Goal: Task Accomplishment & Management: Use online tool/utility

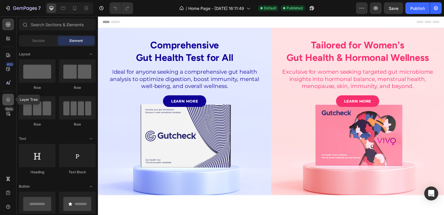
click at [10, 98] on icon at bounding box center [8, 100] width 6 height 6
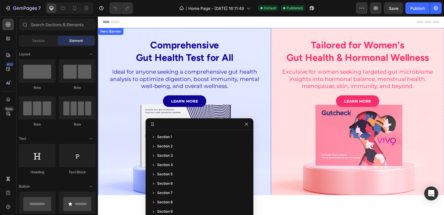
click at [242, 33] on div "Comprehensive Gut Health Test for All Heading Ideal for anyone seeking a compre…" at bounding box center [185, 80] width 174 height 104
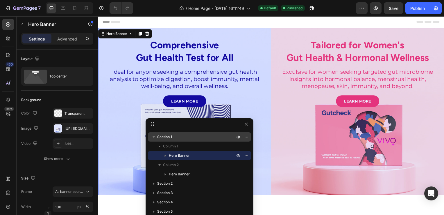
click at [178, 137] on p "Section 1" at bounding box center [196, 137] width 79 height 6
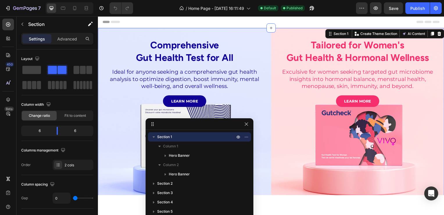
click at [154, 137] on icon "button" at bounding box center [154, 136] width 2 height 1
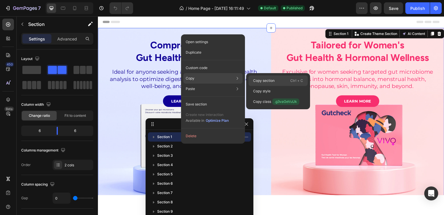
click at [255, 81] on p "Copy section" at bounding box center [264, 80] width 22 height 5
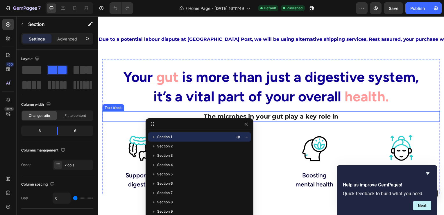
scroll to position [116, 0]
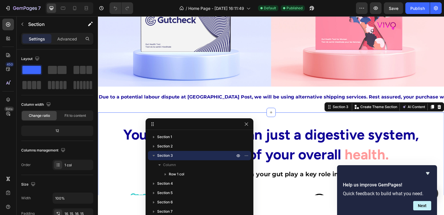
click at [152, 155] on icon "button" at bounding box center [154, 155] width 6 height 6
click at [182, 154] on p "Section 3" at bounding box center [196, 155] width 79 height 6
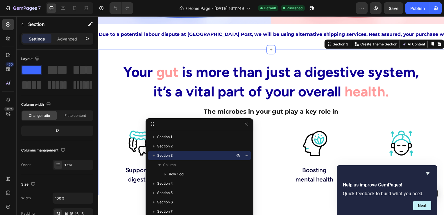
scroll to position [190, 0]
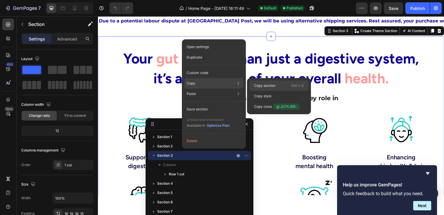
click at [260, 85] on p "Copy section" at bounding box center [265, 85] width 22 height 5
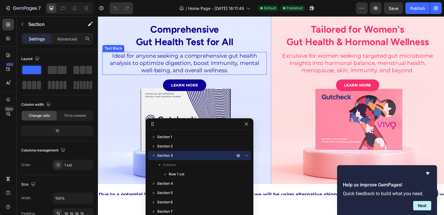
scroll to position [0, 0]
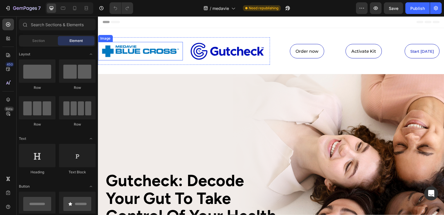
click at [131, 51] on img at bounding box center [141, 51] width 80 height 13
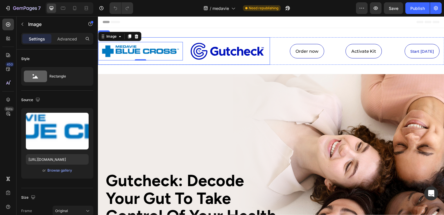
click at [155, 40] on div "Image 0" at bounding box center [140, 52] width 85 height 28
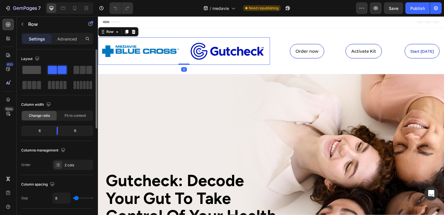
click at [33, 71] on span at bounding box center [31, 70] width 19 height 8
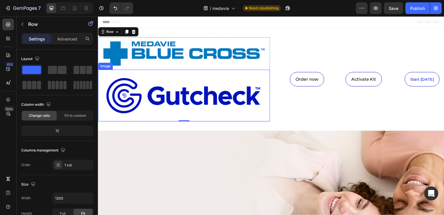
click at [179, 104] on img at bounding box center [184, 96] width 167 height 46
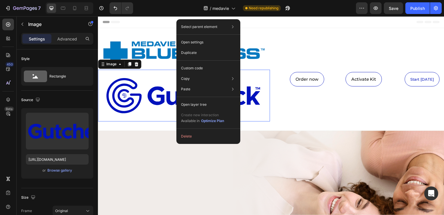
click at [146, 42] on img at bounding box center [184, 53] width 167 height 27
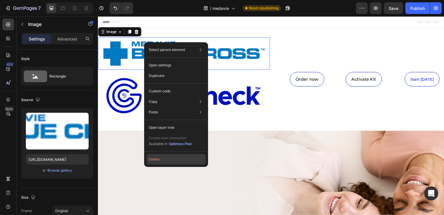
click at [156, 158] on button "Delete" at bounding box center [176, 159] width 59 height 10
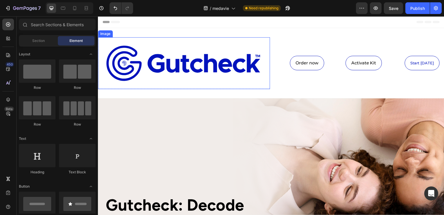
click at [179, 60] on img at bounding box center [184, 63] width 167 height 46
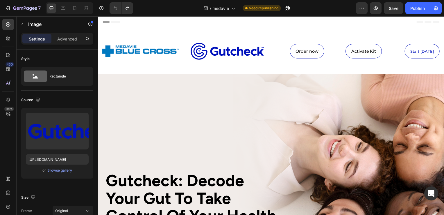
click at [229, 48] on img at bounding box center [229, 51] width 80 height 22
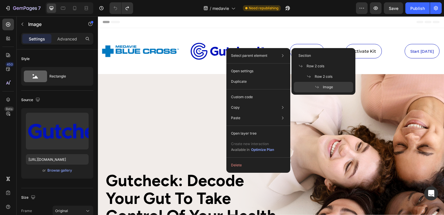
click at [194, 51] on img at bounding box center [229, 51] width 80 height 22
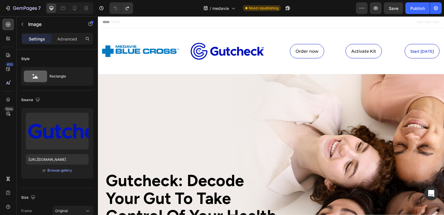
click at [235, 54] on img at bounding box center [229, 51] width 80 height 22
click at [128, 44] on div "Image" at bounding box center [140, 51] width 85 height 19
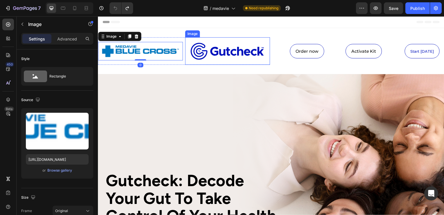
click at [206, 46] on img at bounding box center [229, 51] width 80 height 22
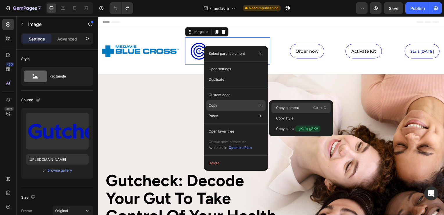
click at [278, 104] on div "Copy element Ctrl + C" at bounding box center [301, 107] width 59 height 10
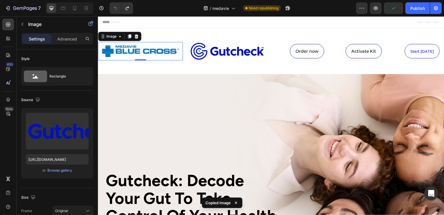
click at [115, 45] on img at bounding box center [141, 51] width 80 height 13
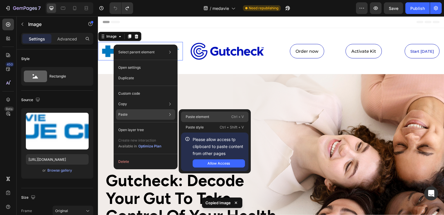
click at [193, 113] on div "Paste element Ctrl + V" at bounding box center [214, 116] width 67 height 10
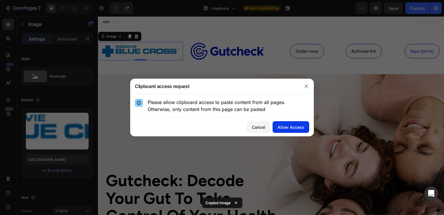
click at [290, 130] on div "Allow Access" at bounding box center [291, 127] width 27 height 6
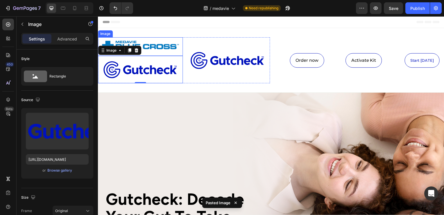
click at [162, 43] on img at bounding box center [141, 46] width 80 height 13
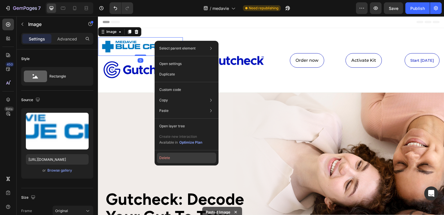
click at [172, 157] on button "Delete" at bounding box center [186, 157] width 59 height 10
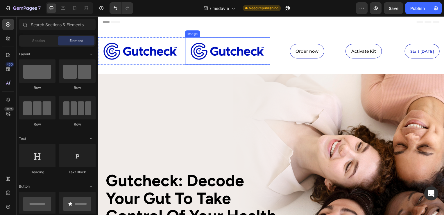
click at [198, 45] on img at bounding box center [229, 51] width 80 height 22
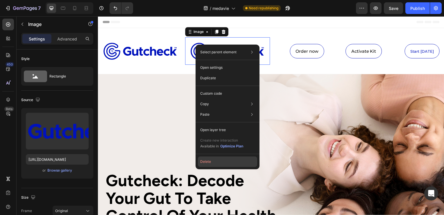
click at [213, 162] on button "Delete" at bounding box center [227, 161] width 59 height 10
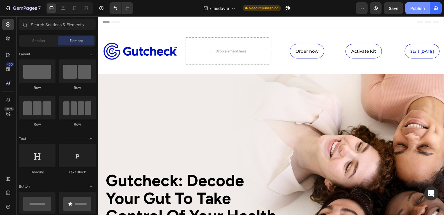
drag, startPoint x: 418, startPoint y: 10, endPoint x: 411, endPoint y: 10, distance: 6.7
click at [418, 10] on div "Publish" at bounding box center [418, 8] width 15 height 6
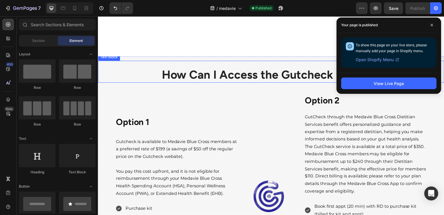
scroll to position [262, 0]
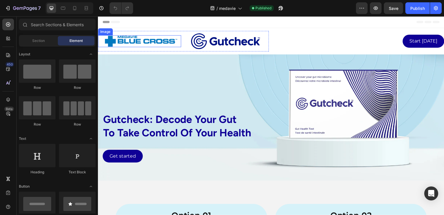
click at [127, 43] on img at bounding box center [141, 41] width 75 height 12
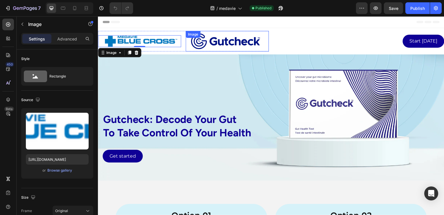
click at [212, 38] on img at bounding box center [226, 41] width 75 height 21
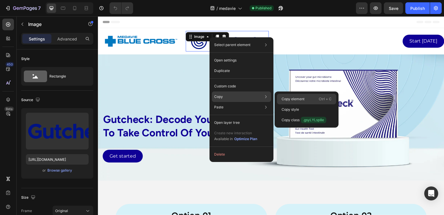
click at [299, 98] on p "Copy element" at bounding box center [293, 98] width 23 height 5
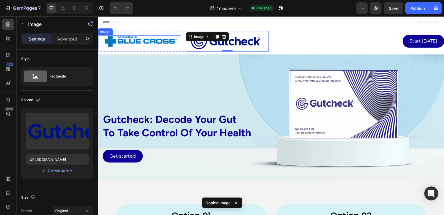
click at [137, 41] on img at bounding box center [141, 41] width 75 height 12
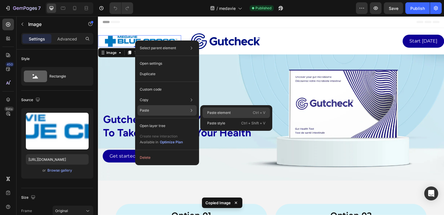
click at [215, 112] on p "Paste element" at bounding box center [219, 112] width 24 height 5
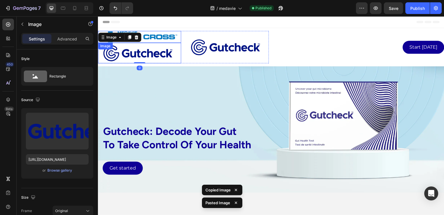
click at [160, 31] on img at bounding box center [141, 37] width 75 height 12
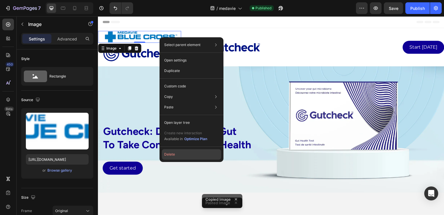
click at [175, 152] on button "Delete" at bounding box center [191, 154] width 59 height 10
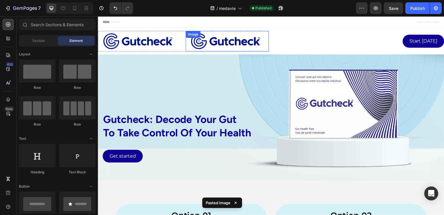
click at [215, 45] on img at bounding box center [226, 41] width 75 height 21
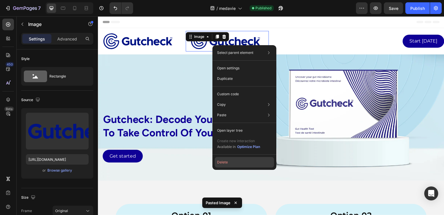
click at [221, 163] on button "Delete" at bounding box center [244, 162] width 59 height 10
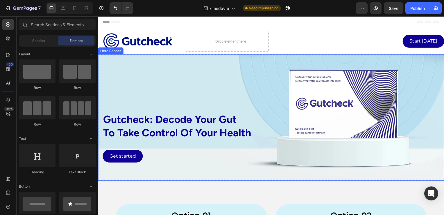
click at [255, 57] on div "gutcheck: decode your gut to take control of your health Text Block Get started…" at bounding box center [272, 114] width 349 height 119
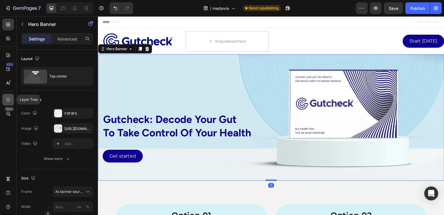
click at [11, 101] on icon at bounding box center [8, 100] width 6 height 6
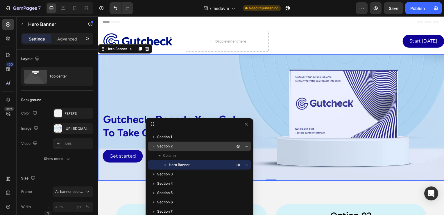
click at [170, 145] on span "Section 2" at bounding box center [164, 146] width 15 height 6
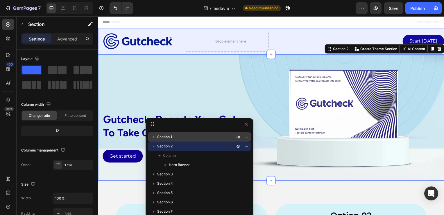
click at [170, 138] on span "Section 1" at bounding box center [164, 137] width 15 height 6
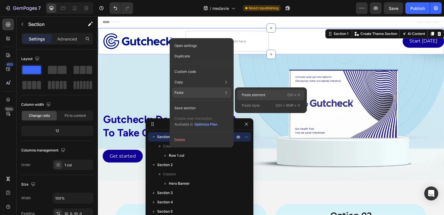
click at [267, 94] on div "Paste element Ctrl + V" at bounding box center [270, 95] width 67 height 10
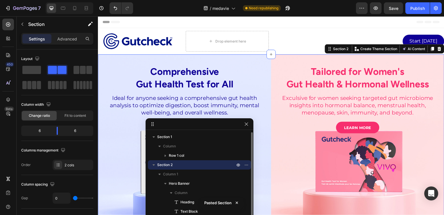
click at [154, 165] on icon "button" at bounding box center [154, 164] width 2 height 1
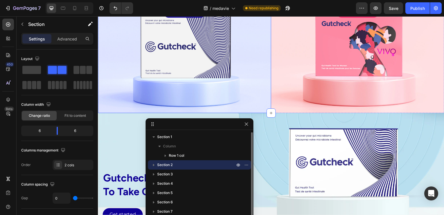
scroll to position [116, 0]
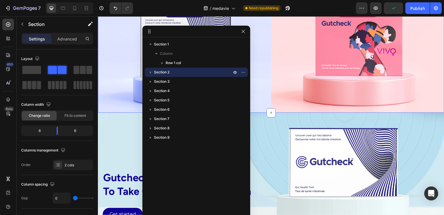
drag, startPoint x: 204, startPoint y: 126, endPoint x: 201, endPoint y: 33, distance: 92.8
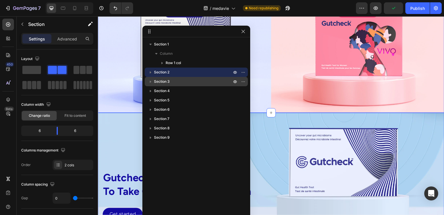
click at [188, 83] on p "Section 3" at bounding box center [193, 81] width 79 height 6
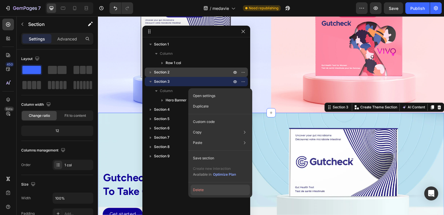
click at [201, 189] on button "Delete" at bounding box center [220, 189] width 59 height 10
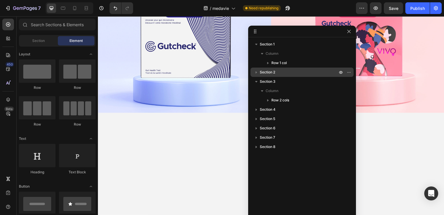
drag, startPoint x: 207, startPoint y: 30, endPoint x: 320, endPoint y: 28, distance: 113.1
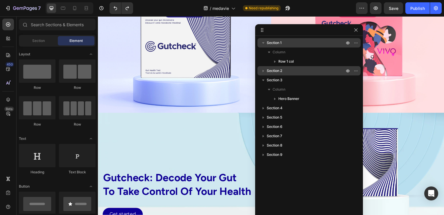
click at [289, 40] on p "Section 1" at bounding box center [306, 43] width 79 height 6
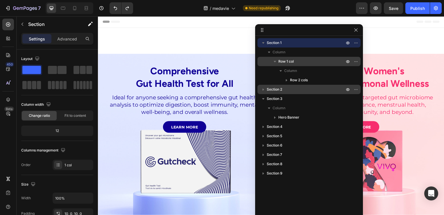
scroll to position [0, 0]
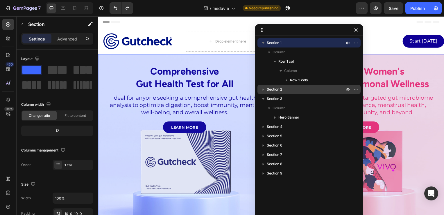
click at [287, 90] on p "Section 2" at bounding box center [306, 89] width 79 height 6
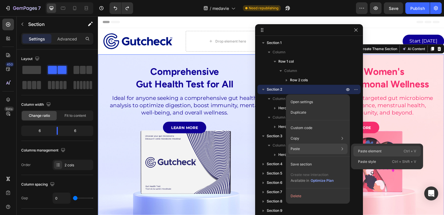
click at [368, 150] on p "Paste element" at bounding box center [370, 150] width 24 height 5
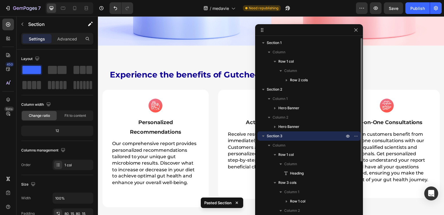
scroll to position [191, 0]
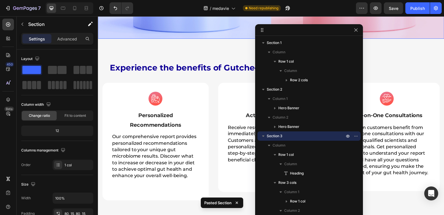
click at [262, 89] on icon "button" at bounding box center [264, 89] width 6 height 6
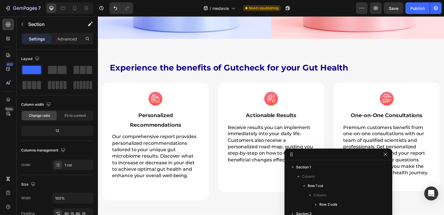
drag, startPoint x: 306, startPoint y: 30, endPoint x: 355, endPoint y: 154, distance: 133.5
click at [166, 115] on p "Personalized Recommendations" at bounding box center [156, 120] width 88 height 19
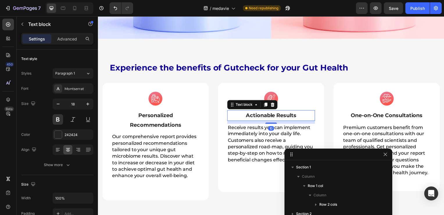
click at [263, 115] on p "Actionable Results" at bounding box center [273, 115] width 88 height 9
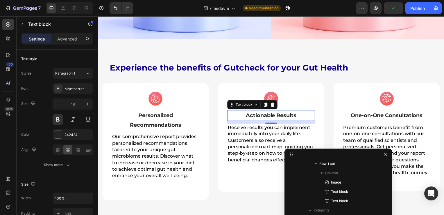
click at [277, 115] on p "Actionable Results" at bounding box center [273, 115] width 88 height 9
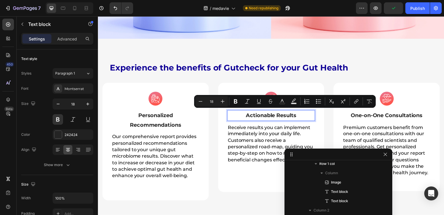
click at [275, 114] on p "Actionable Results" at bounding box center [273, 115] width 88 height 9
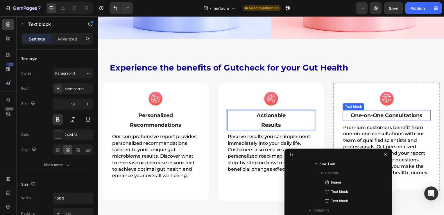
click at [376, 116] on p "One-on-One Consultations" at bounding box center [389, 115] width 88 height 9
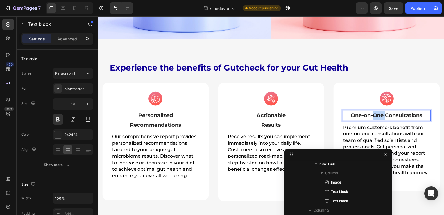
click at [376, 116] on p "One-on-One Consultations" at bounding box center [389, 115] width 88 height 9
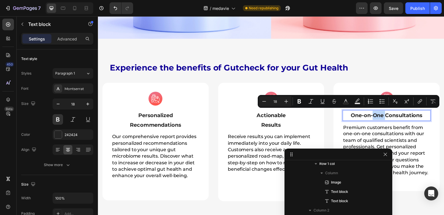
click at [384, 115] on p "One-on-One Consultations" at bounding box center [389, 115] width 88 height 9
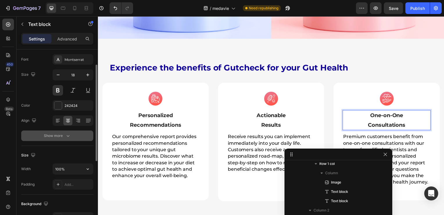
scroll to position [0, 0]
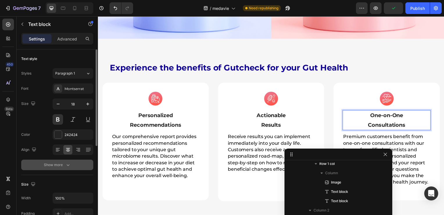
click at [66, 161] on button "Show more" at bounding box center [57, 164] width 72 height 10
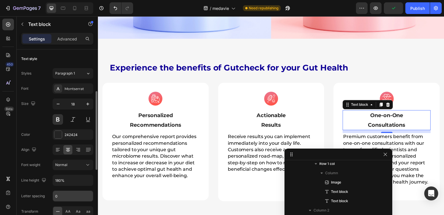
scroll to position [29, 0]
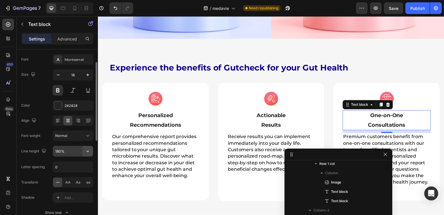
click at [87, 149] on icon "button" at bounding box center [88, 151] width 6 height 6
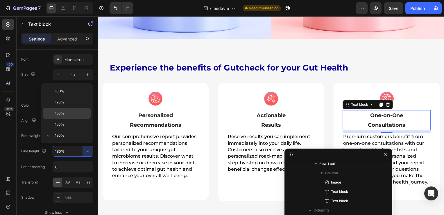
click at [65, 115] on p "130%" at bounding box center [71, 112] width 33 height 5
type input "130%"
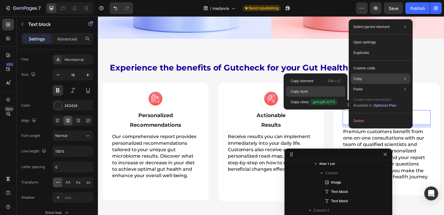
click at [309, 92] on div "Copy style" at bounding box center [315, 91] width 59 height 10
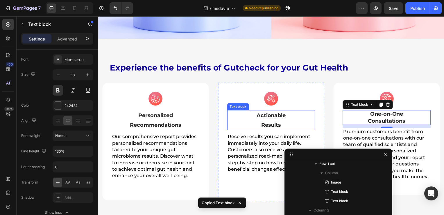
click at [272, 113] on p "Actionable" at bounding box center [273, 115] width 88 height 9
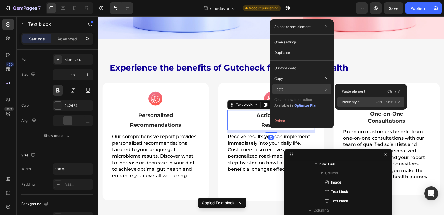
drag, startPoint x: 362, startPoint y: 102, endPoint x: 162, endPoint y: 104, distance: 200.0
click at [362, 102] on div "Paste style Ctrl + Shift + V" at bounding box center [370, 102] width 67 height 10
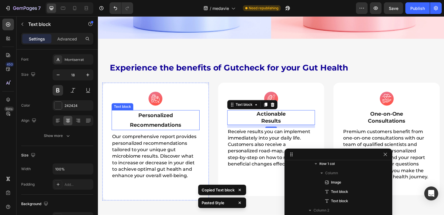
click at [148, 121] on p "Personalized Recommendations" at bounding box center [156, 120] width 88 height 19
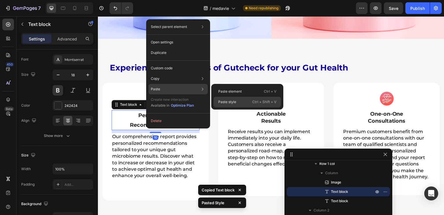
click at [233, 100] on p "Paste style" at bounding box center [227, 101] width 18 height 5
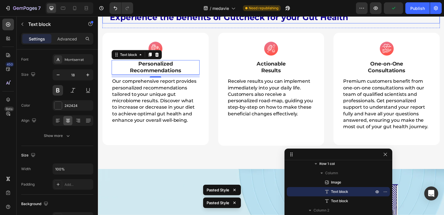
scroll to position [249, 0]
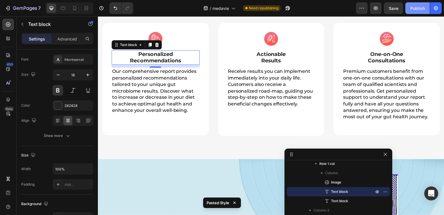
click at [418, 12] on button "Publish" at bounding box center [418, 8] width 24 height 12
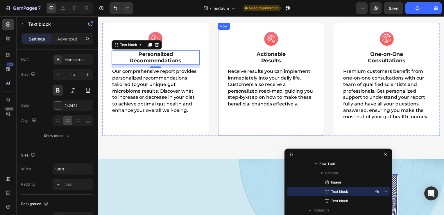
scroll to position [191, 0]
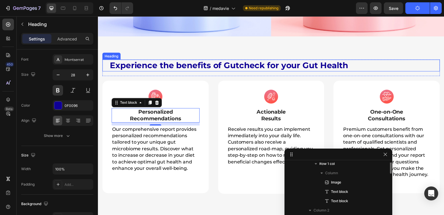
click at [199, 67] on span "Experience the benefits of Gutcheck for your Gut Health" at bounding box center [230, 66] width 240 height 10
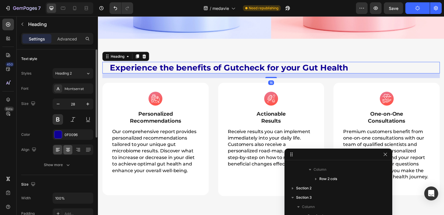
click at [67, 151] on icon at bounding box center [68, 150] width 6 height 6
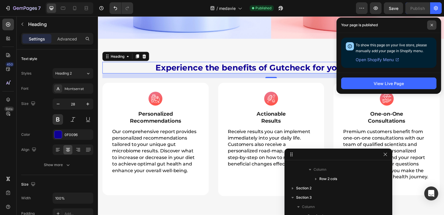
click at [431, 24] on icon at bounding box center [432, 25] width 3 height 3
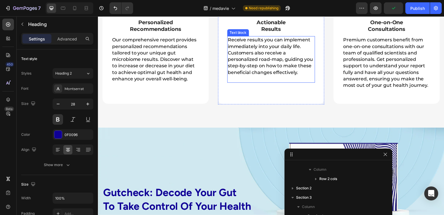
scroll to position [291, 0]
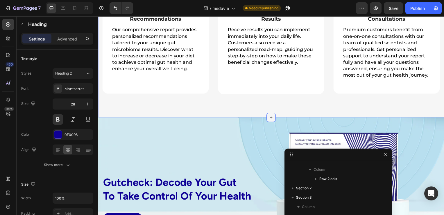
click at [270, 119] on icon at bounding box center [272, 118] width 5 height 5
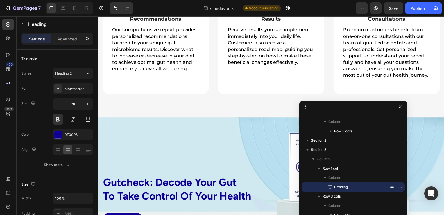
drag, startPoint x: 333, startPoint y: 156, endPoint x: 314, endPoint y: 100, distance: 59.3
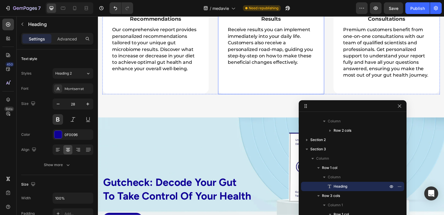
click at [278, 81] on div "Image Actionable Results Text block Receive results you can implement immediate…" at bounding box center [272, 38] width 107 height 114
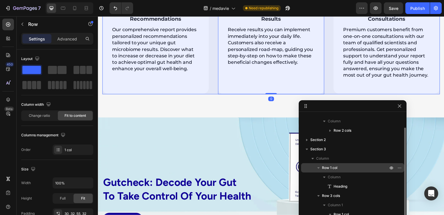
scroll to position [0, 0]
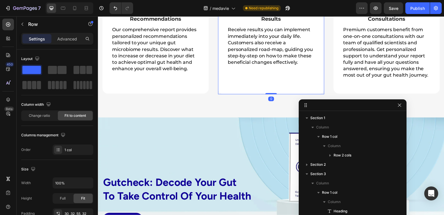
drag, startPoint x: 338, startPoint y: 100, endPoint x: 357, endPoint y: -22, distance: 123.2
click at [357, 0] on html "7 Version history / medavie Need republishing Preview Save Publish 450 Beta Sec…" at bounding box center [222, 0] width 444 height 0
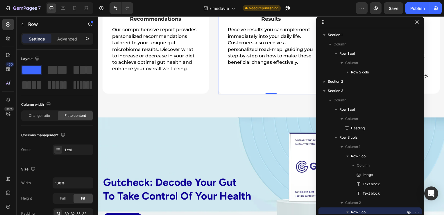
drag, startPoint x: 361, startPoint y: 106, endPoint x: 380, endPoint y: 10, distance: 98.1
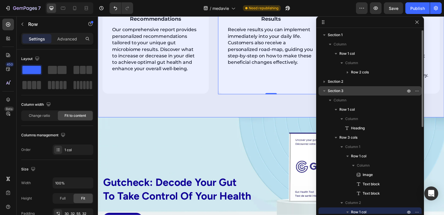
click at [324, 91] on icon "button" at bounding box center [325, 91] width 6 height 6
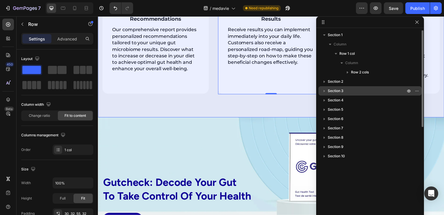
click at [349, 91] on p "Section 3" at bounding box center [367, 91] width 79 height 6
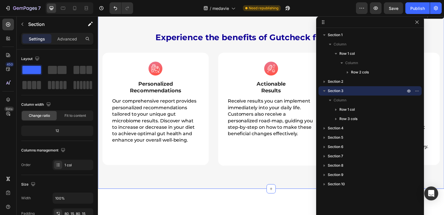
scroll to position [191, 0]
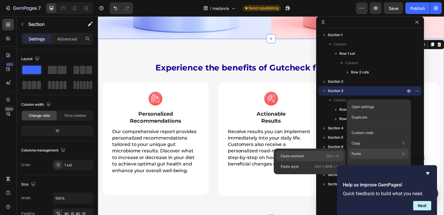
click at [324, 156] on div "Paste element Ctrl + V" at bounding box center [309, 156] width 67 height 10
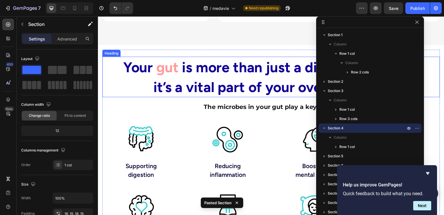
scroll to position [372, 0]
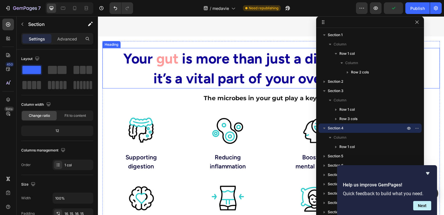
click at [209, 72] on strong "it’s a vital part of your overall" at bounding box center [248, 78] width 189 height 17
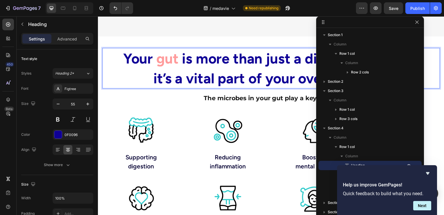
click at [209, 72] on strong "it’s a vital part of your overall" at bounding box center [248, 78] width 189 height 17
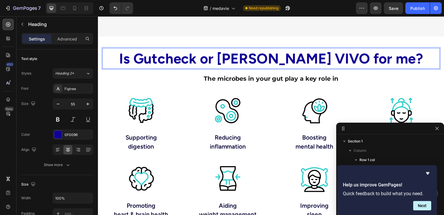
drag, startPoint x: 354, startPoint y: 25, endPoint x: 387, endPoint y: 131, distance: 111.3
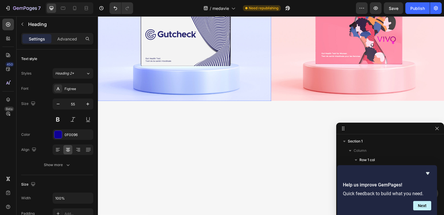
scroll to position [174, 0]
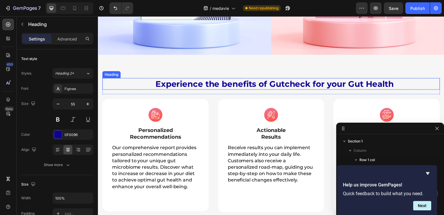
click at [220, 82] on span "Experience the benefits of Gutcheck for your Gut Health" at bounding box center [276, 84] width 240 height 10
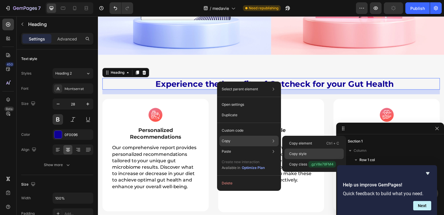
drag, startPoint x: 291, startPoint y: 151, endPoint x: 124, endPoint y: 91, distance: 177.5
click at [291, 151] on p "Copy style" at bounding box center [297, 153] width 17 height 5
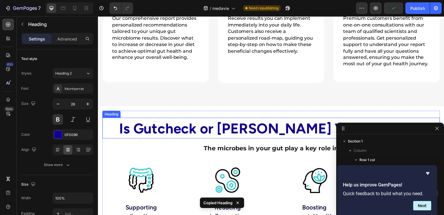
scroll to position [320, 0]
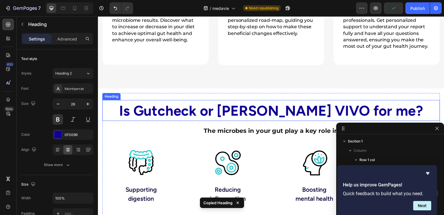
click at [228, 111] on strong "Is Gutcheck or [PERSON_NAME] VIVO for me?" at bounding box center [272, 111] width 306 height 17
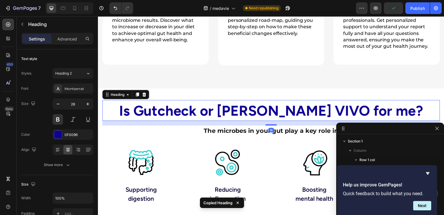
scroll to position [137, 0]
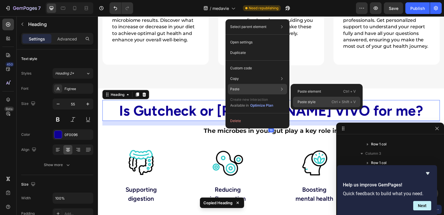
click at [318, 101] on div "Paste style Ctrl + Shift + V" at bounding box center [326, 102] width 67 height 10
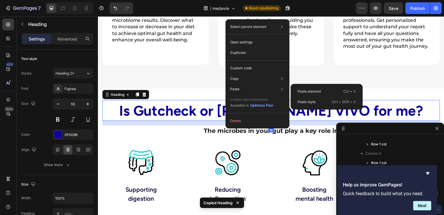
type input "28"
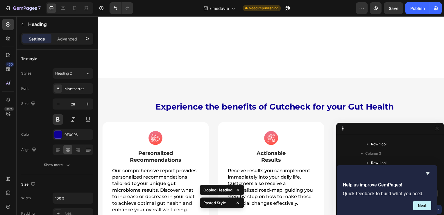
scroll to position [145, 0]
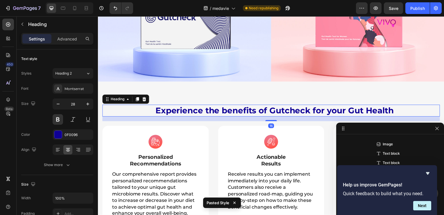
click at [195, 112] on span "Experience the benefits of Gutcheck for your Gut Health" at bounding box center [276, 111] width 240 height 10
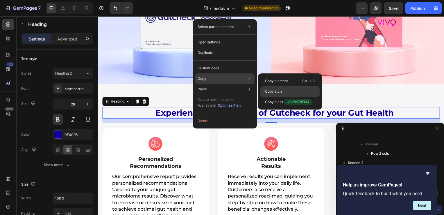
drag, startPoint x: 271, startPoint y: 91, endPoint x: 117, endPoint y: 58, distance: 157.3
click at [271, 91] on p "Copy style" at bounding box center [273, 91] width 17 height 5
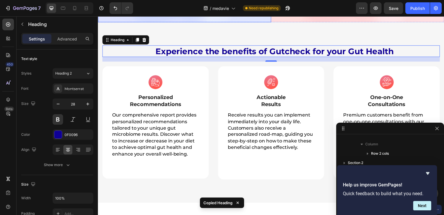
scroll to position [262, 0]
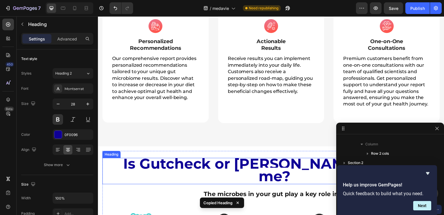
click at [230, 168] on strong "Is Gutcheck or [PERSON_NAME] VIVO for me?" at bounding box center [276, 171] width 305 height 30
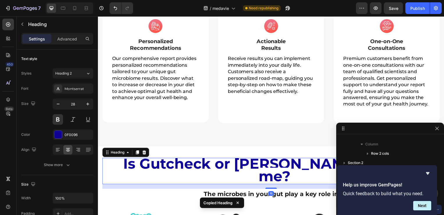
scroll to position [248, 0]
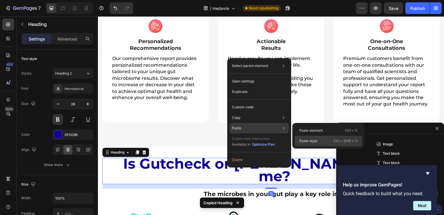
click at [308, 142] on p "Paste style" at bounding box center [308, 140] width 18 height 5
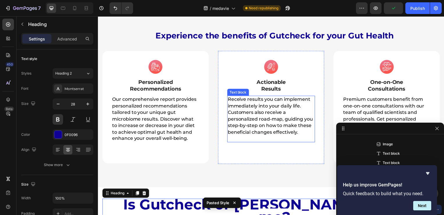
scroll to position [145, 0]
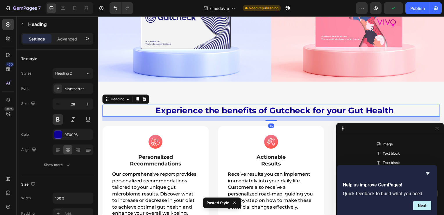
click at [220, 108] on span "Experience the benefits of Gutcheck for your Gut Health" at bounding box center [276, 111] width 240 height 10
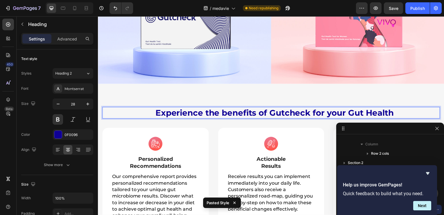
click at [220, 110] on span "Experience the benefits of Gutcheck for your Gut Health" at bounding box center [276, 113] width 240 height 10
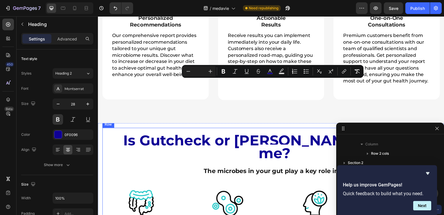
scroll to position [291, 0]
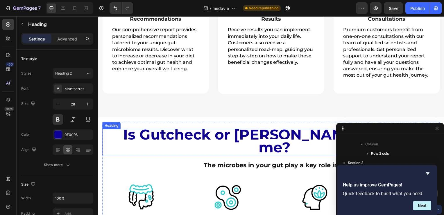
click at [220, 138] on strong "Is Gutcheck or [PERSON_NAME] VIVO for me?" at bounding box center [276, 142] width 305 height 30
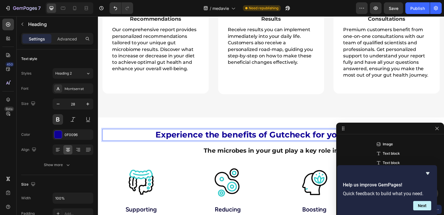
click at [205, 138] on span "Experience the benefits of Gutcheck for your Gut Health" at bounding box center [276, 136] width 240 height 10
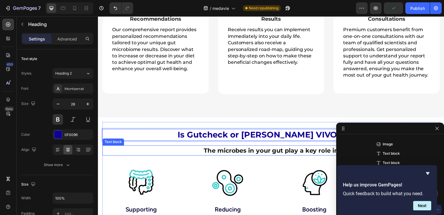
click at [245, 151] on strong "The microbes in your gut play a key role in" at bounding box center [273, 151] width 136 height 7
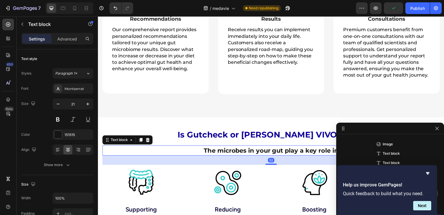
click at [245, 151] on strong "The microbes in your gut play a key role in" at bounding box center [273, 151] width 136 height 7
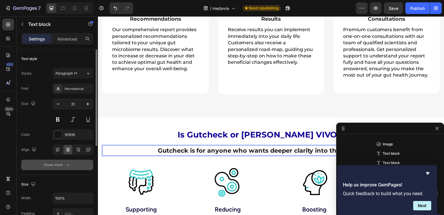
click at [55, 164] on div "Show more" at bounding box center [57, 165] width 27 height 6
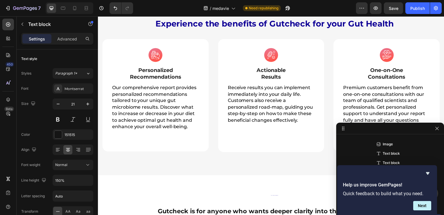
scroll to position [349, 0]
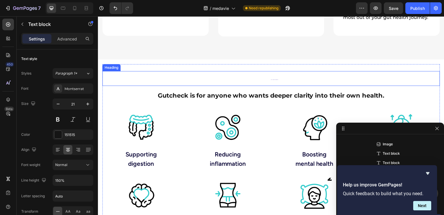
click at [269, 82] on h2 "Is Gutcheck or [PERSON_NAME] VIVO for me?" at bounding box center [275, 79] width 333 height 15
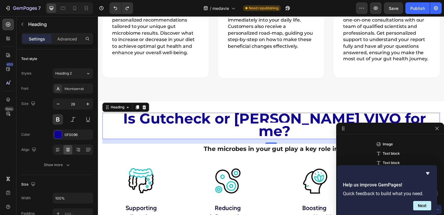
scroll to position [233, 0]
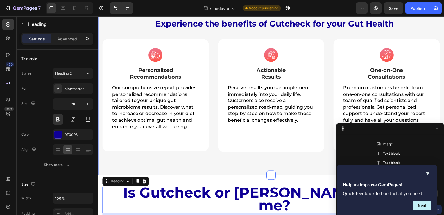
click at [234, 17] on div "Experience the benefits of Gutcheck for your Gut Health Heading Row Image Perso…" at bounding box center [272, 85] width 349 height 181
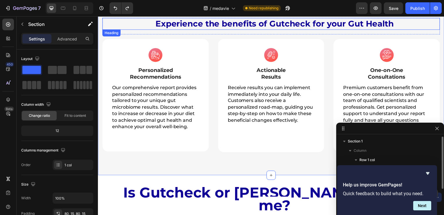
click at [234, 24] on span "Experience the benefits of Gutcheck for your Gut Health" at bounding box center [276, 24] width 240 height 10
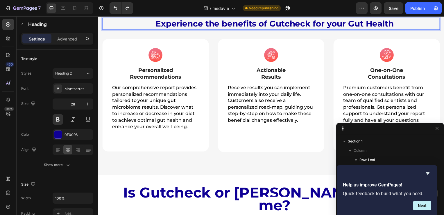
click at [234, 24] on span "Experience the benefits of Gutcheck for your Gut Health" at bounding box center [276, 24] width 240 height 10
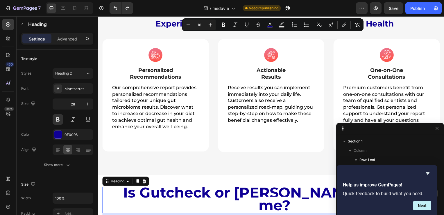
click at [212, 195] on strong "Is Gutcheck or [PERSON_NAME] VIVO for me?" at bounding box center [276, 200] width 305 height 30
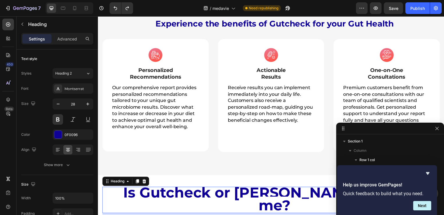
scroll to position [248, 0]
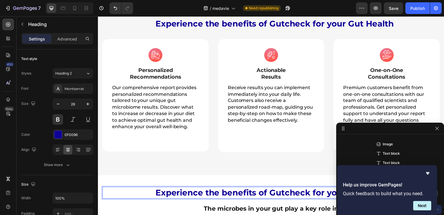
click at [216, 195] on span "Experience the benefits of Gutcheck for your Gut Health" at bounding box center [276, 194] width 240 height 10
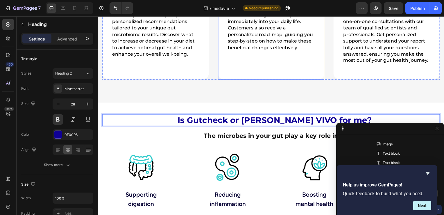
scroll to position [349, 0]
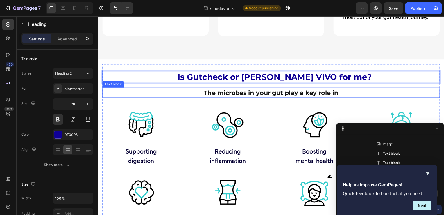
click at [245, 95] on strong "The microbes in your gut play a key role in" at bounding box center [273, 93] width 136 height 7
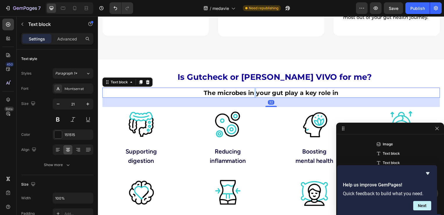
click at [253, 94] on strong "The microbes in your gut play a key role in" at bounding box center [273, 93] width 136 height 7
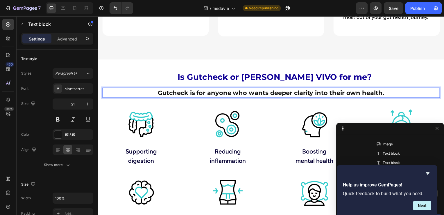
click at [247, 96] on strong "Gutcheck is for anyone who wants deeper clarity into their own health." at bounding box center [272, 93] width 228 height 7
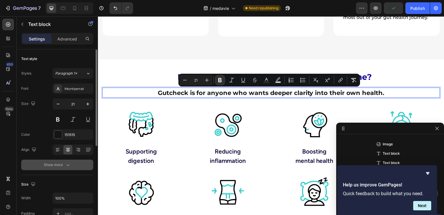
click at [65, 166] on icon "button" at bounding box center [68, 165] width 6 height 6
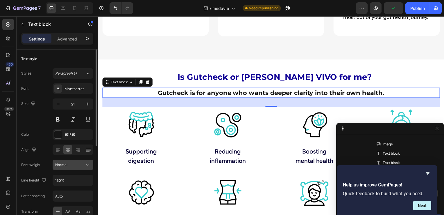
click at [69, 160] on button "Normal" at bounding box center [73, 164] width 41 height 10
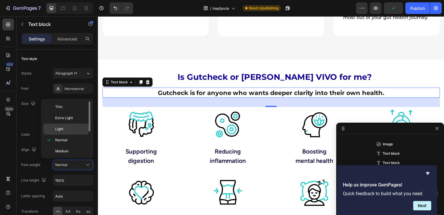
click at [70, 129] on p "Light" at bounding box center [70, 128] width 31 height 5
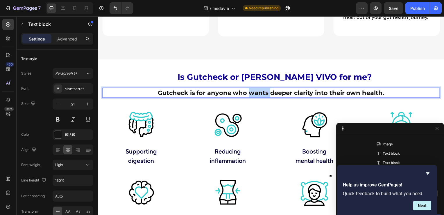
click at [250, 94] on strong "Gutcheck is for anyone who wants deeper clarity into their own health." at bounding box center [272, 93] width 228 height 7
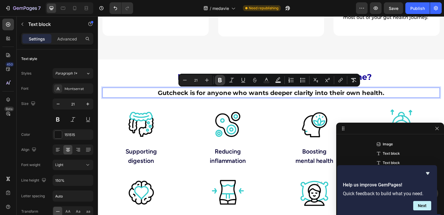
click at [221, 80] on icon "Editor contextual toolbar" at bounding box center [219, 80] width 3 height 4
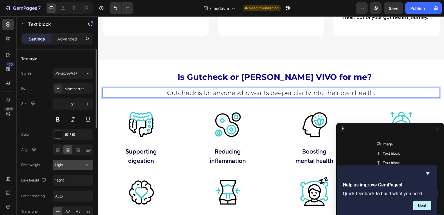
click at [82, 166] on div "Light" at bounding box center [70, 164] width 30 height 5
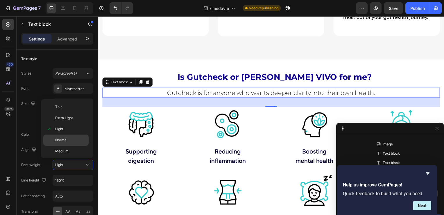
click at [64, 138] on span "Normal" at bounding box center [61, 139] width 12 height 5
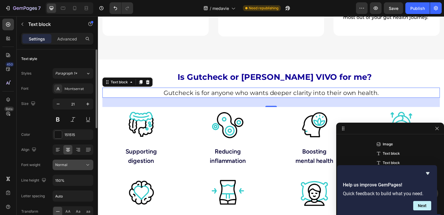
click at [77, 165] on div "Normal" at bounding box center [70, 164] width 30 height 5
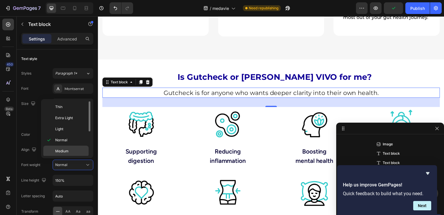
click at [72, 145] on div "Medium" at bounding box center [65, 150] width 45 height 11
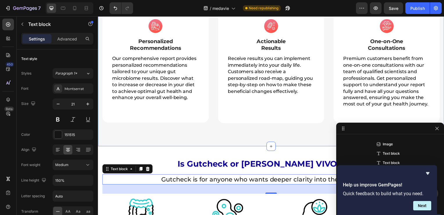
scroll to position [320, 0]
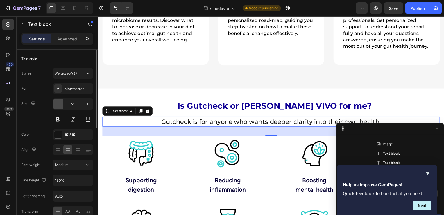
click at [57, 103] on icon "button" at bounding box center [58, 104] width 6 height 6
type input "19"
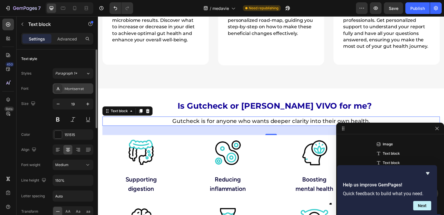
click at [74, 88] on div "Montserrat" at bounding box center [78, 88] width 27 height 5
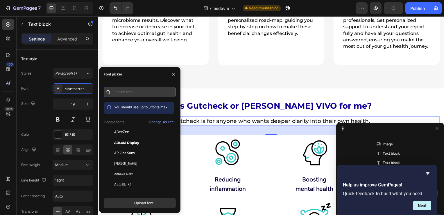
click at [122, 93] on input "text" at bounding box center [140, 92] width 72 height 10
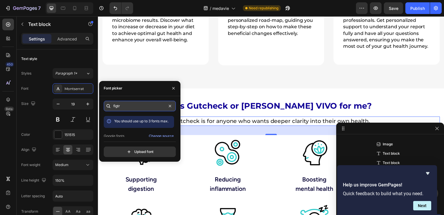
click at [124, 106] on input "figtr" at bounding box center [140, 106] width 72 height 10
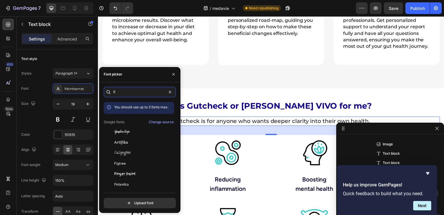
type input "fig"
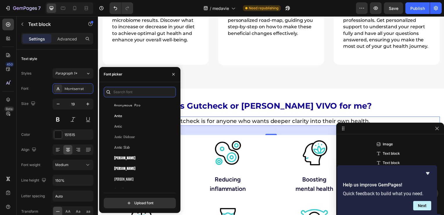
scroll to position [930, 0]
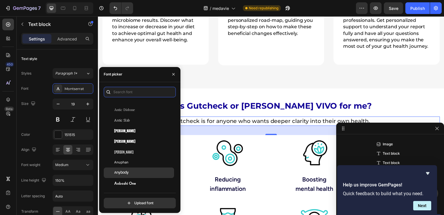
type input "f"
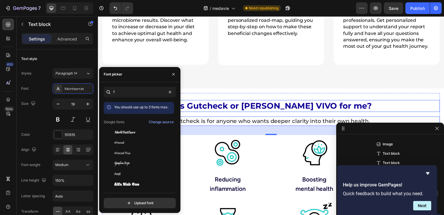
click at [205, 104] on span "Is Gutcheck or [PERSON_NAME] VIVO for me?" at bounding box center [275, 106] width 195 height 10
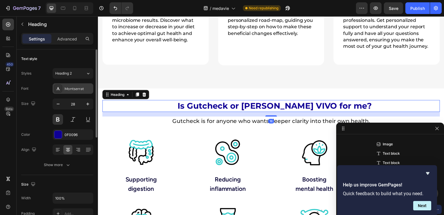
click at [69, 89] on div "Montserrat" at bounding box center [78, 88] width 27 height 5
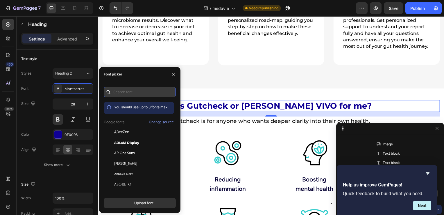
click at [133, 91] on input "text" at bounding box center [140, 92] width 72 height 10
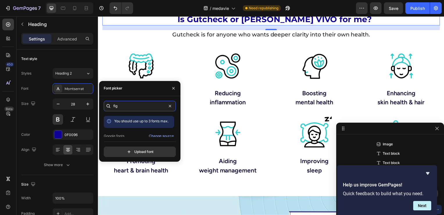
scroll to position [407, 0]
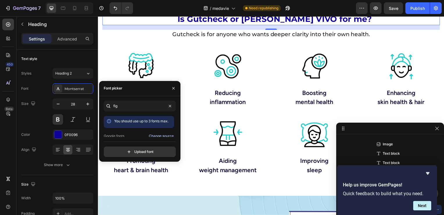
click at [156, 134] on div "Change source" at bounding box center [161, 135] width 25 height 5
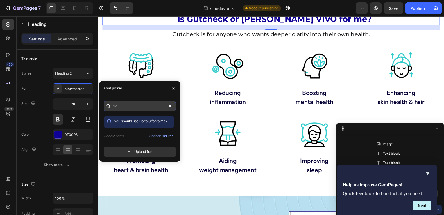
click at [127, 109] on input "fig" at bounding box center [140, 106] width 72 height 10
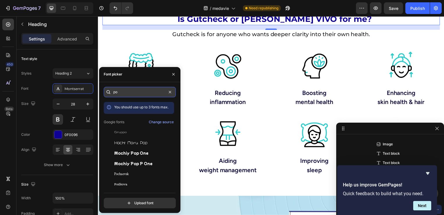
type input "p"
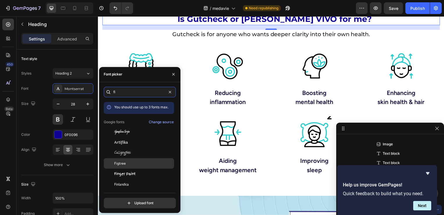
type input "fi"
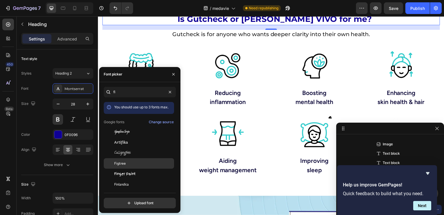
click at [120, 161] on span "Figtree" at bounding box center [120, 162] width 12 height 5
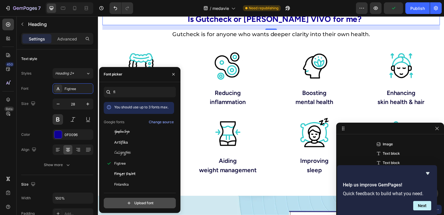
click at [148, 201] on input "file" at bounding box center [152, 203] width 145 height 10
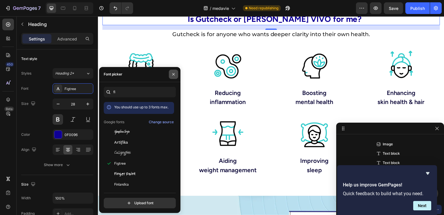
click at [173, 74] on icon "button" at bounding box center [173, 74] width 2 height 2
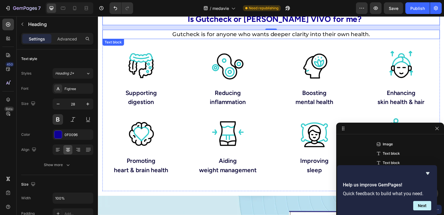
click at [208, 36] on p "Gutcheck is for anyone who wants deeper clarity into their own health." at bounding box center [272, 35] width 339 height 8
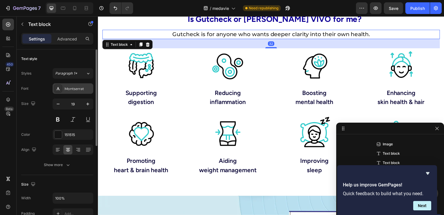
click at [72, 87] on div "Montserrat" at bounding box center [78, 88] width 27 height 5
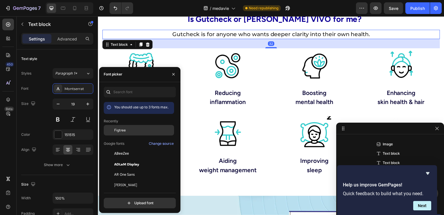
click at [122, 128] on span "Figtree" at bounding box center [120, 129] width 12 height 5
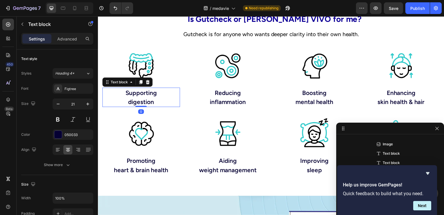
click at [135, 103] on p "Supporting digestion" at bounding box center [141, 98] width 77 height 18
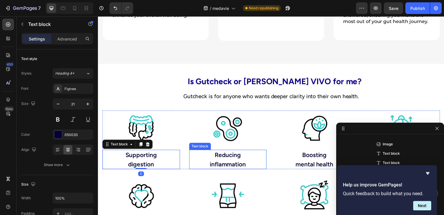
scroll to position [320, 0]
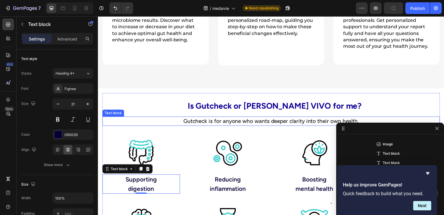
click at [209, 125] on p "Gutcheck is for anyone who wants deeper clarity into their own health." at bounding box center [272, 122] width 339 height 8
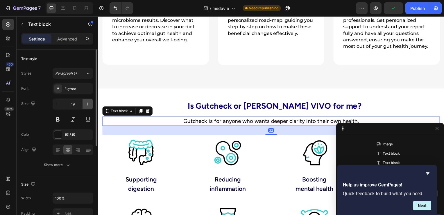
click at [86, 103] on icon "button" at bounding box center [88, 104] width 6 height 6
type input "20"
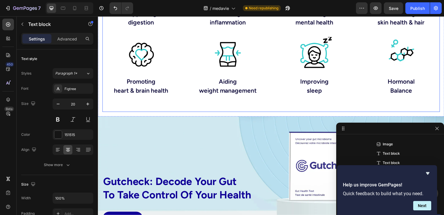
scroll to position [494, 0]
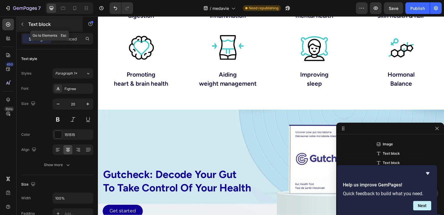
click at [22, 24] on icon "button" at bounding box center [22, 24] width 5 height 5
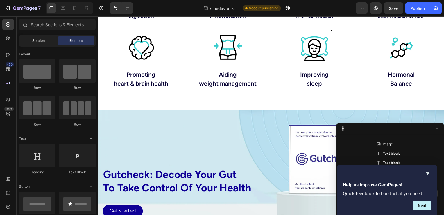
click at [35, 40] on span "Section" at bounding box center [38, 40] width 13 height 5
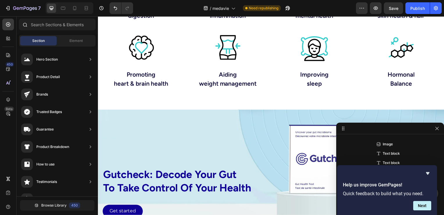
click at [22, 22] on div at bounding box center [25, 25] width 12 height 12
click at [27, 24] on div at bounding box center [25, 25] width 12 height 12
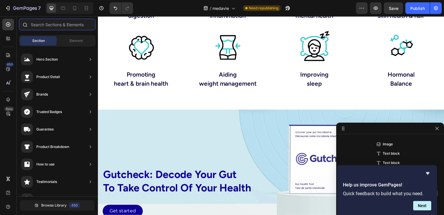
click at [51, 28] on input "text" at bounding box center [57, 25] width 77 height 12
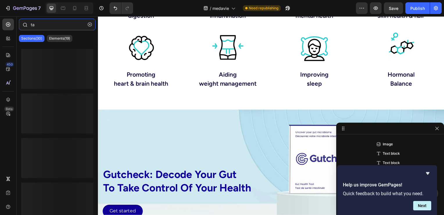
type input "tab"
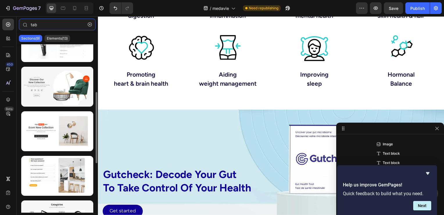
scroll to position [26, 0]
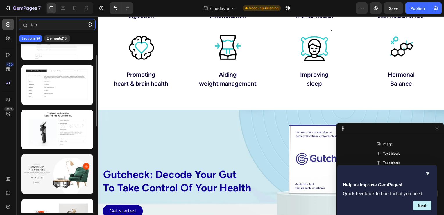
drag, startPoint x: 19, startPoint y: 24, endPoint x: 7, endPoint y: 24, distance: 11.9
click at [7, 24] on div "450 Beta tab Sections(9) Elements(13) Interactive Tab Carousel Carousel Carouse…" at bounding box center [49, 115] width 98 height 198
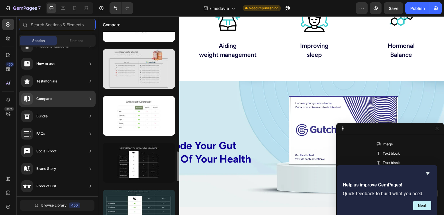
scroll to position [675, 0]
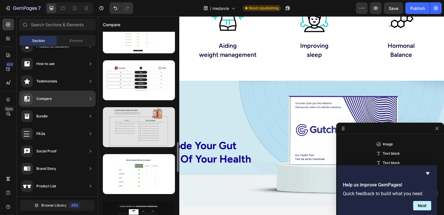
click at [147, 130] on div at bounding box center [139, 127] width 72 height 40
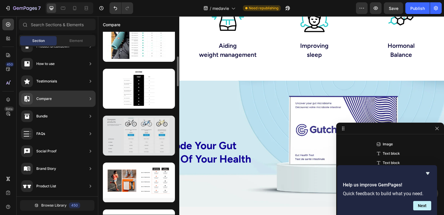
scroll to position [65, 0]
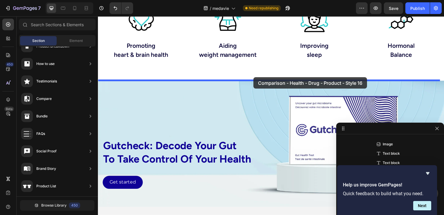
drag, startPoint x: 249, startPoint y: 99, endPoint x: 255, endPoint y: 78, distance: 21.6
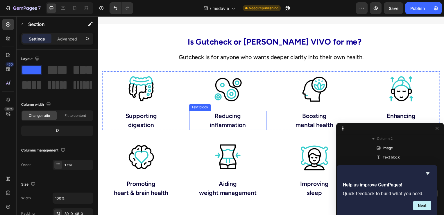
scroll to position [364, 0]
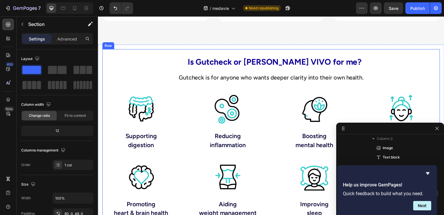
click at [236, 66] on span "Is Gutcheck or [PERSON_NAME] VIVO for me?" at bounding box center [275, 62] width 175 height 10
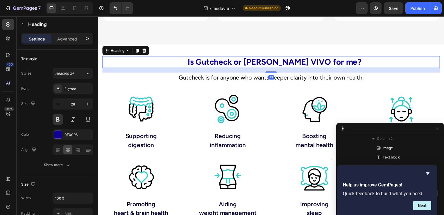
scroll to position [248, 0]
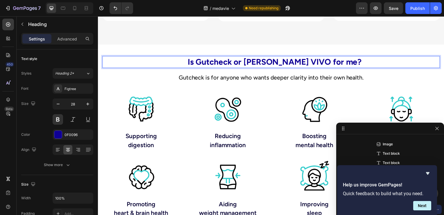
click at [236, 62] on span "Is Gutcheck or [PERSON_NAME] VIVO for me?" at bounding box center [275, 62] width 175 height 10
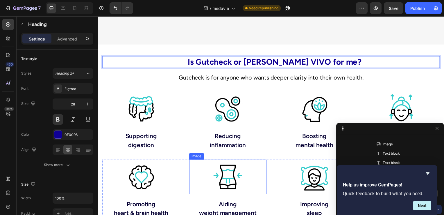
scroll to position [509, 0]
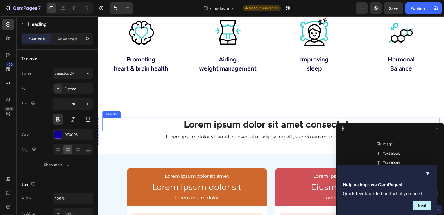
click at [240, 122] on h2 "Lorem ipsum dolor sit amet consectetur" at bounding box center [272, 125] width 340 height 14
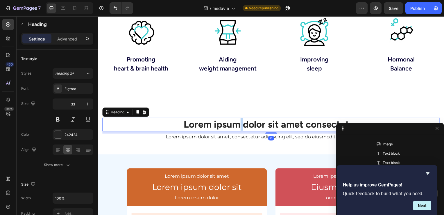
scroll to position [546, 0]
click at [240, 122] on h2 "Lorem ipsum dolor sit amet consectetur" at bounding box center [272, 125] width 340 height 14
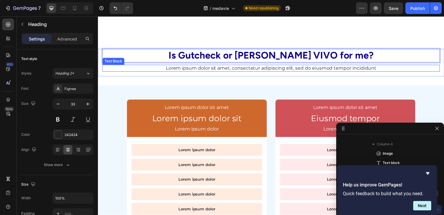
scroll to position [597, 0]
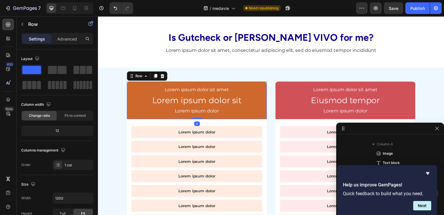
click at [129, 88] on div "Lorem ipsum dolor sit amet Text Block Lorem ipsum dolor sit Text Block Lorem ip…" at bounding box center [197, 101] width 141 height 38
click at [427, 172] on icon "Hide survey" at bounding box center [427, 173] width 7 height 7
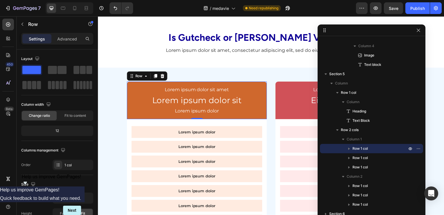
drag, startPoint x: 384, startPoint y: 125, endPoint x: 367, endPoint y: 23, distance: 103.9
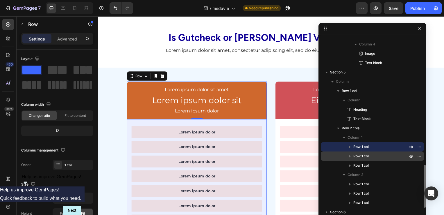
click at [367, 153] on span "Row 1 col" at bounding box center [361, 156] width 15 height 6
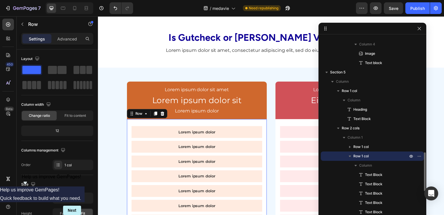
click at [350, 155] on icon "button" at bounding box center [350, 155] width 2 height 1
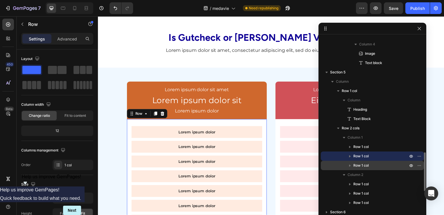
click at [350, 164] on icon "button" at bounding box center [349, 165] width 1 height 2
click at [350, 165] on icon "button" at bounding box center [350, 165] width 6 height 6
click at [370, 163] on p "Row 1 col" at bounding box center [382, 165] width 56 height 6
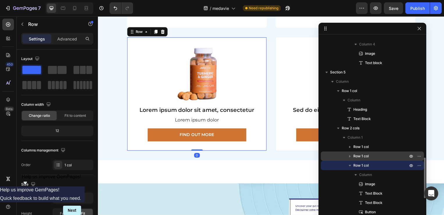
scroll to position [825, 0]
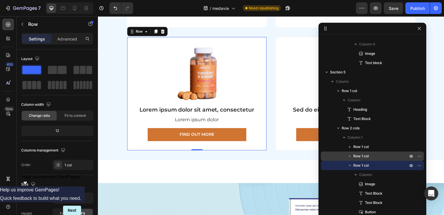
click at [350, 167] on icon "button" at bounding box center [350, 165] width 6 height 6
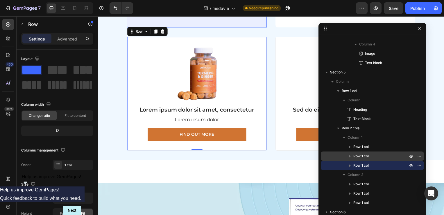
click at [361, 156] on span "Row 1 col" at bounding box center [361, 156] width 15 height 6
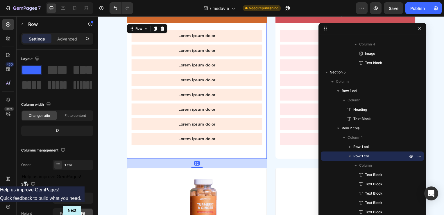
scroll to position [680, 0]
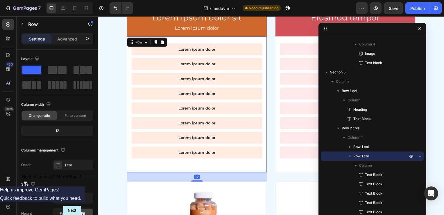
click at [351, 156] on icon "button" at bounding box center [350, 155] width 2 height 1
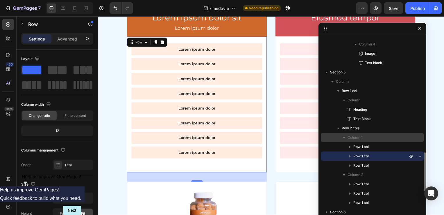
click at [345, 135] on icon "button" at bounding box center [344, 137] width 6 height 6
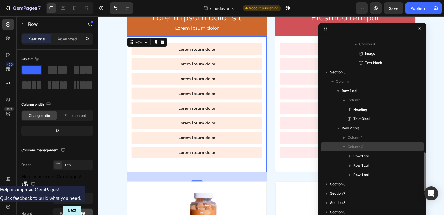
click at [345, 148] on icon "button" at bounding box center [344, 147] width 6 height 6
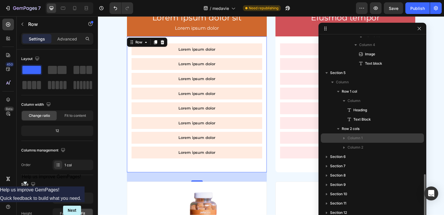
click at [356, 138] on span "Column 1" at bounding box center [355, 138] width 15 height 6
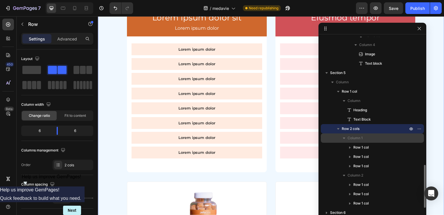
click at [344, 137] on icon "button" at bounding box center [344, 137] width 2 height 1
click at [355, 130] on span "Row 2 cols" at bounding box center [351, 129] width 18 height 6
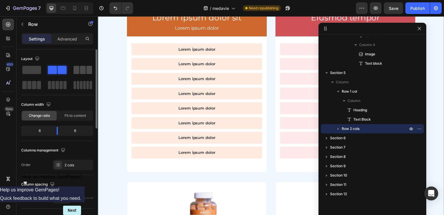
click at [91, 69] on span at bounding box center [89, 70] width 6 height 8
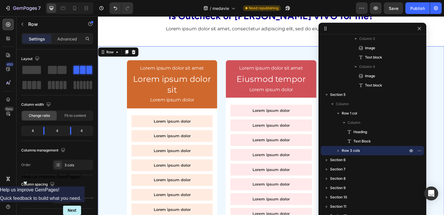
scroll to position [593, 0]
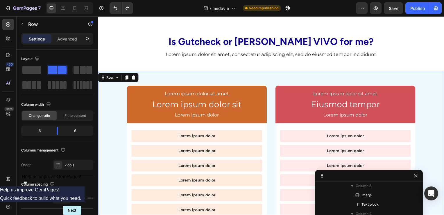
drag, startPoint x: 357, startPoint y: 31, endPoint x: 389, endPoint y: 177, distance: 150.3
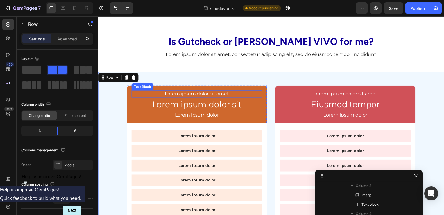
click at [199, 93] on p "Lorem ipsum dolor sit amet" at bounding box center [197, 94] width 131 height 6
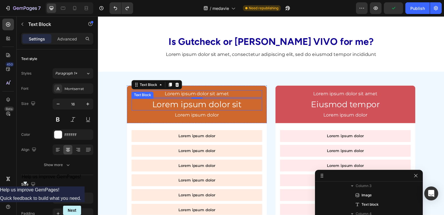
click at [201, 107] on p "Lorem ipsum dolor sit" at bounding box center [197, 105] width 131 height 10
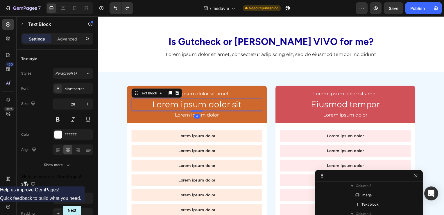
click at [201, 107] on p "Lorem ipsum dolor sit" at bounding box center [197, 105] width 131 height 10
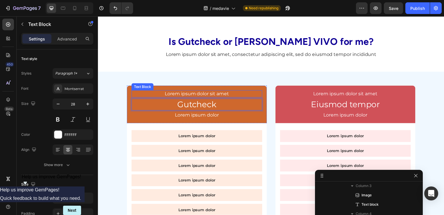
click at [222, 95] on p "Lorem ipsum dolor sit amet" at bounding box center [197, 94] width 131 height 6
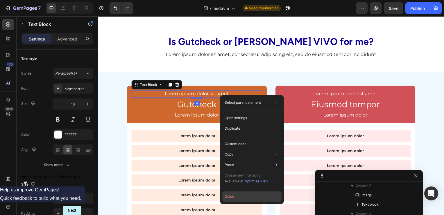
click at [236, 196] on button "Delete" at bounding box center [251, 196] width 59 height 10
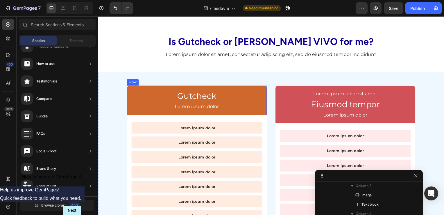
click at [209, 110] on p "Lorem ipsum dolor" at bounding box center [197, 107] width 131 height 6
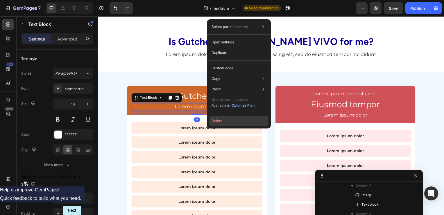
click at [215, 120] on button "Delete" at bounding box center [238, 120] width 59 height 10
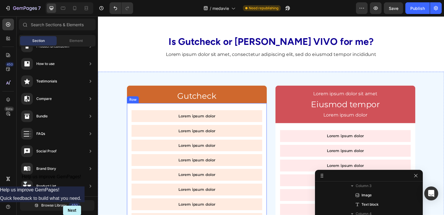
click at [204, 95] on p "Gutcheck" at bounding box center [197, 96] width 131 height 10
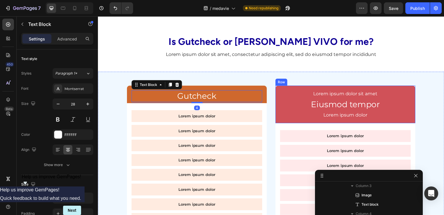
click at [338, 95] on p "Lorem ipsum dolor sit amet" at bounding box center [347, 94] width 131 height 6
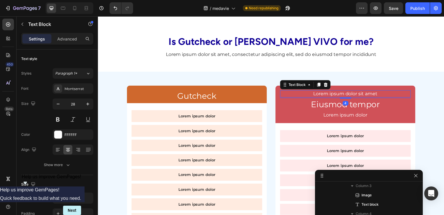
scroll to position [788, 0]
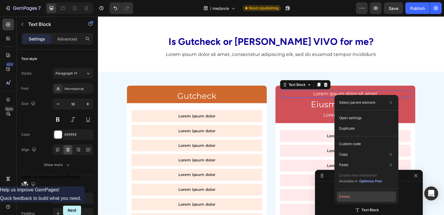
click at [346, 199] on button "Delete" at bounding box center [366, 196] width 59 height 10
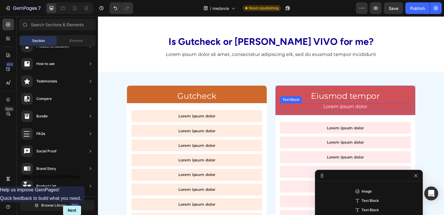
click at [329, 106] on p "Lorem ipsum dolor" at bounding box center [347, 107] width 131 height 6
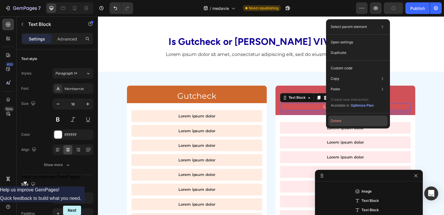
click at [334, 119] on button "Delete" at bounding box center [358, 120] width 59 height 10
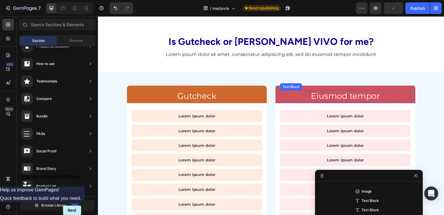
click at [329, 99] on p "Eiusmod tempor" at bounding box center [347, 96] width 131 height 10
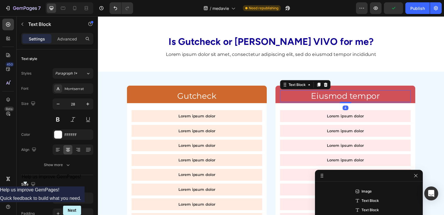
click at [329, 99] on p "Eiusmod tempor" at bounding box center [347, 96] width 131 height 10
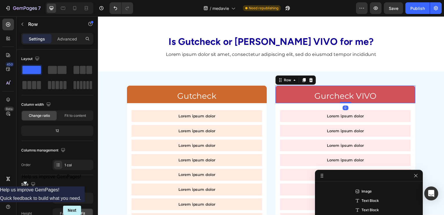
click at [282, 88] on div "Gurcheck VIVO Text Block Row 0" at bounding box center [347, 94] width 141 height 17
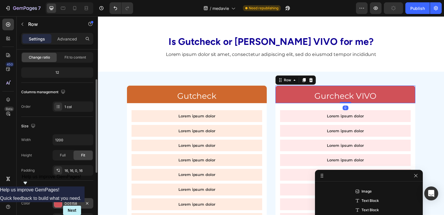
click at [61, 203] on div at bounding box center [58, 203] width 8 height 8
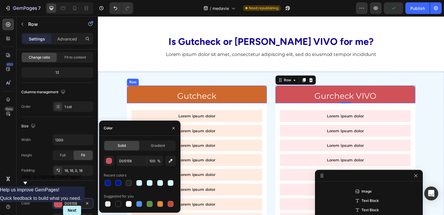
click at [129, 89] on div "Gutcheck Text Block Row" at bounding box center [197, 94] width 141 height 17
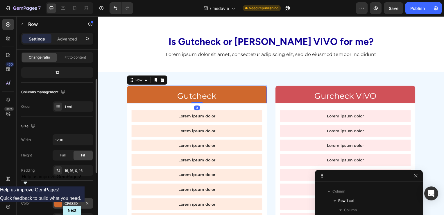
click at [58, 201] on div at bounding box center [58, 203] width 8 height 8
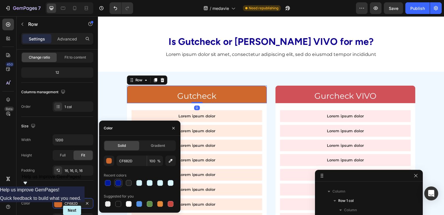
click at [118, 183] on div at bounding box center [118, 183] width 6 height 6
type input "001893"
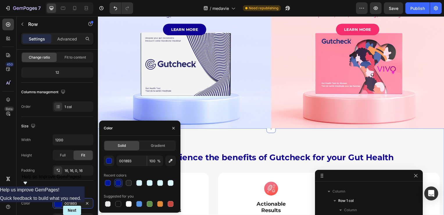
scroll to position [0, 0]
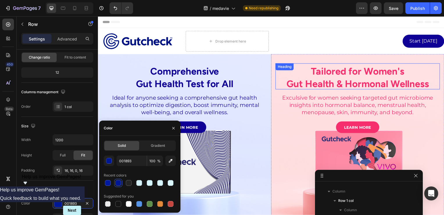
click at [328, 72] on strong "Tailored for Women's" at bounding box center [360, 71] width 94 height 11
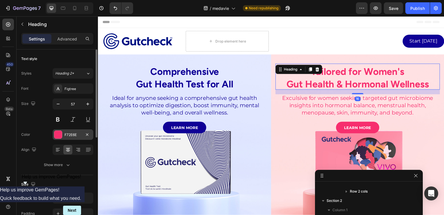
click at [77, 135] on div "F72E6E" at bounding box center [73, 134] width 17 height 5
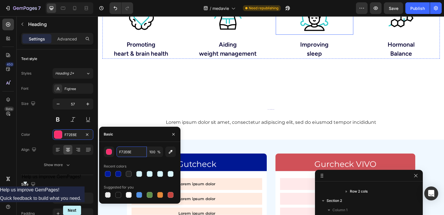
scroll to position [552, 0]
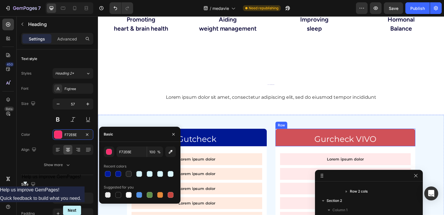
click at [289, 131] on div "Gurcheck VIVO Text Block Row" at bounding box center [347, 137] width 141 height 17
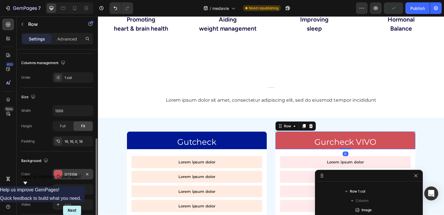
scroll to position [116, 0]
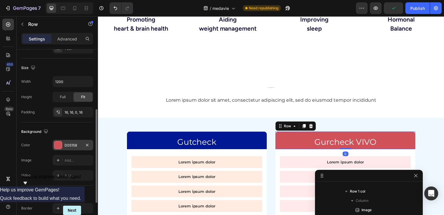
click at [57, 144] on div at bounding box center [58, 145] width 8 height 8
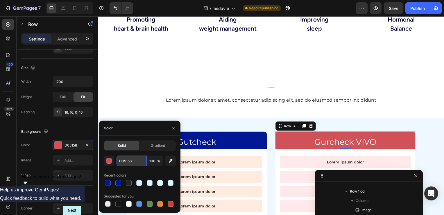
click at [134, 160] on input "D05158" at bounding box center [132, 160] width 30 height 10
paste input "F72E6E"
type input "F72E6E"
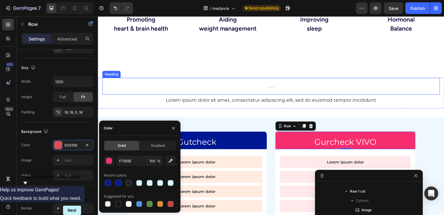
click at [118, 76] on div "Heading" at bounding box center [111, 74] width 18 height 7
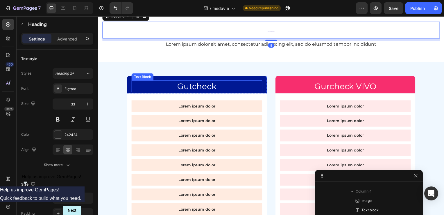
scroll to position [611, 0]
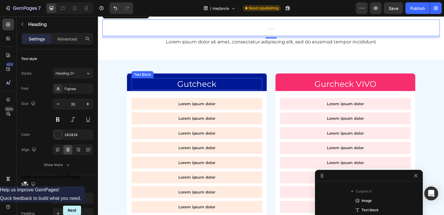
click at [190, 87] on p "Gutcheck" at bounding box center [197, 84] width 131 height 10
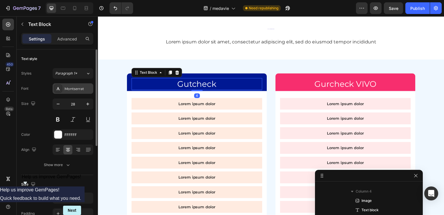
click at [73, 90] on div "Montserrat" at bounding box center [78, 88] width 27 height 5
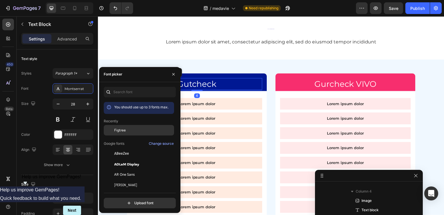
click at [116, 126] on div "Figtree" at bounding box center [139, 130] width 70 height 10
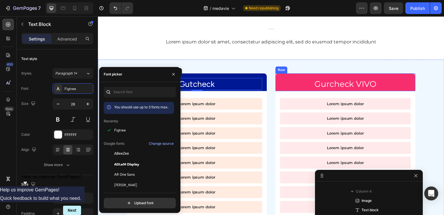
click at [318, 85] on p "Gurcheck VIVO" at bounding box center [347, 84] width 131 height 10
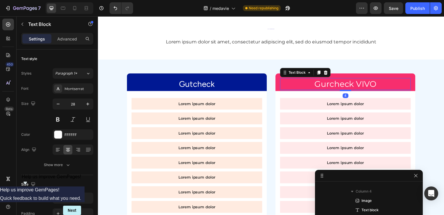
scroll to position [862, 0]
click at [70, 91] on div "Montserrat" at bounding box center [73, 88] width 41 height 10
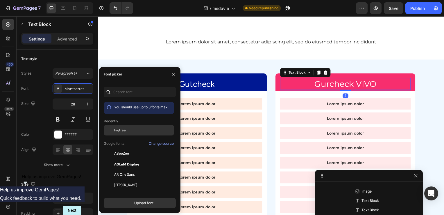
click at [117, 131] on span "Figtree" at bounding box center [120, 129] width 12 height 5
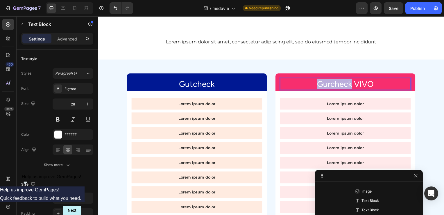
click at [329, 83] on p "Gurcheck VIVO" at bounding box center [347, 84] width 131 height 10
click at [204, 86] on p "Gutcheck" at bounding box center [197, 84] width 131 height 10
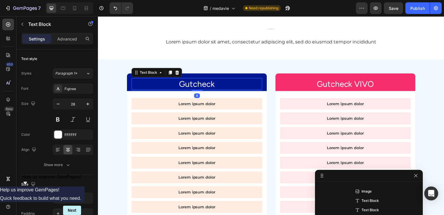
scroll to position [676, 0]
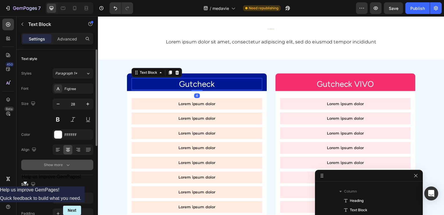
click at [57, 164] on div "Show more" at bounding box center [57, 165] width 27 height 6
click at [78, 162] on div "Normal" at bounding box center [70, 164] width 30 height 5
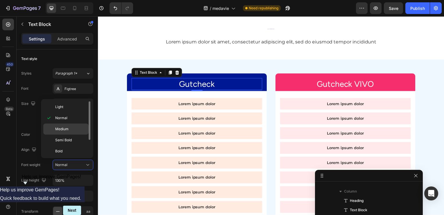
click at [72, 130] on p "Medium" at bounding box center [70, 128] width 31 height 5
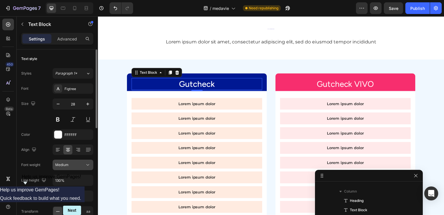
click at [74, 162] on div "Medium" at bounding box center [70, 164] width 30 height 5
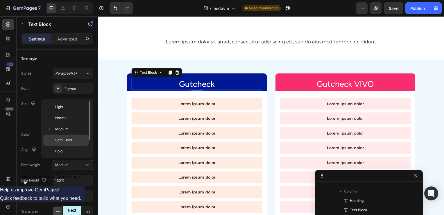
click at [67, 140] on span "Semi Bold" at bounding box center [63, 139] width 17 height 5
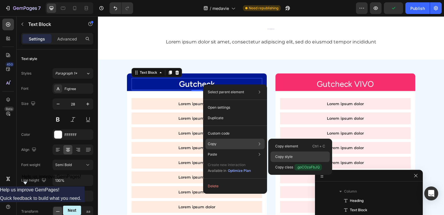
click at [285, 155] on p "Copy style" at bounding box center [283, 156] width 17 height 5
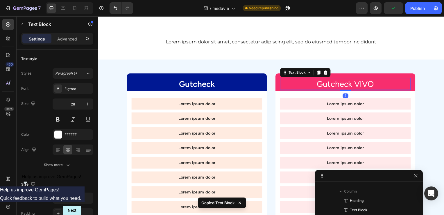
click at [326, 89] on p "Gutcheck VIVO" at bounding box center [347, 84] width 131 height 10
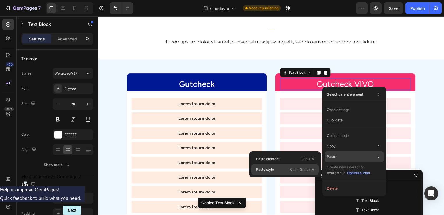
click at [267, 170] on p "Paste style" at bounding box center [265, 169] width 18 height 5
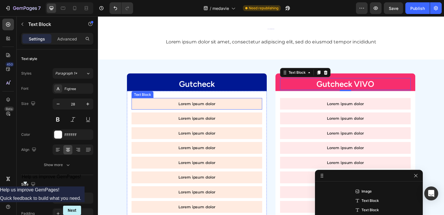
click at [192, 105] on p "Lorem ipsum dolor" at bounding box center [197, 104] width 122 height 5
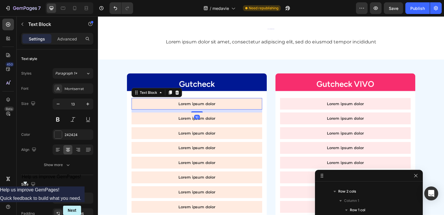
click at [192, 105] on p "Lorem ipsum dolor" at bounding box center [197, 104] width 122 height 5
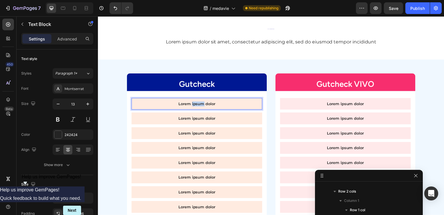
drag, startPoint x: 192, startPoint y: 105, endPoint x: 190, endPoint y: 100, distance: 4.8
click at [191, 106] on p "Lorem ipsum dolor" at bounding box center [197, 104] width 122 height 5
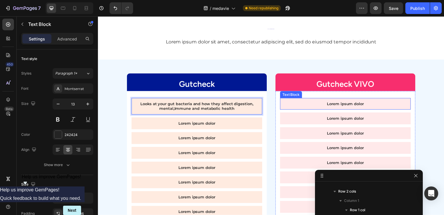
click at [329, 105] on p "Lorem ipsum dolor" at bounding box center [347, 104] width 122 height 5
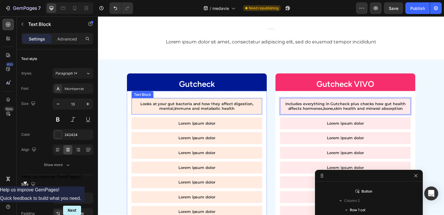
click at [133, 105] on div "Looks at your gut bacteria and how they affect digestion, mental,Immune and met…" at bounding box center [198, 107] width 132 height 17
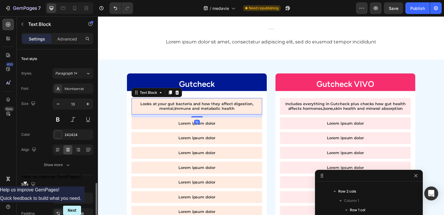
scroll to position [87, 0]
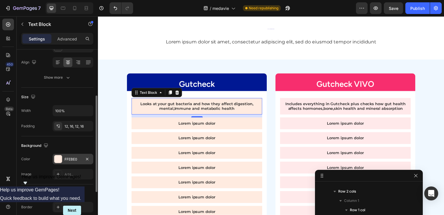
click at [59, 158] on div at bounding box center [58, 159] width 8 height 8
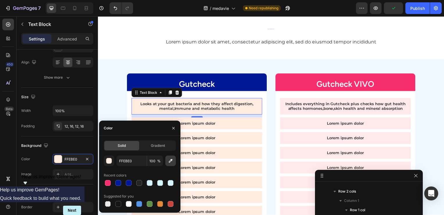
click at [174, 161] on button "button" at bounding box center [170, 160] width 10 height 10
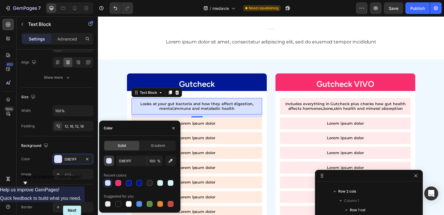
click at [109, 161] on div "button" at bounding box center [109, 161] width 6 height 6
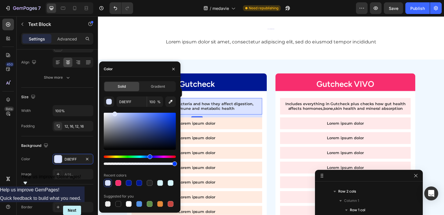
type input "DBE3FF"
click at [115, 112] on div at bounding box center [115, 113] width 5 height 5
click at [172, 69] on icon "button" at bounding box center [173, 69] width 5 height 5
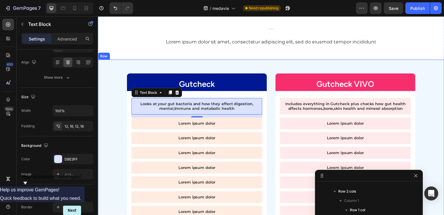
click at [113, 101] on div "Gutcheck Text Block Row Looks at your gut bacteria and how they affect digestio…" at bounding box center [272, 213] width 349 height 306
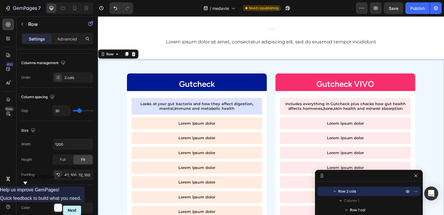
scroll to position [0, 0]
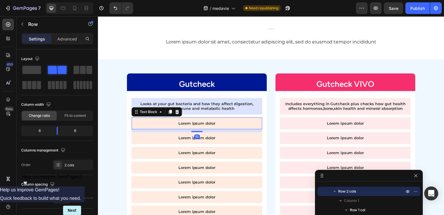
click at [134, 121] on div "Lorem ipsum dolor" at bounding box center [198, 124] width 132 height 12
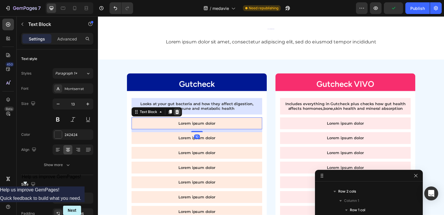
click at [178, 113] on icon at bounding box center [177, 112] width 5 height 5
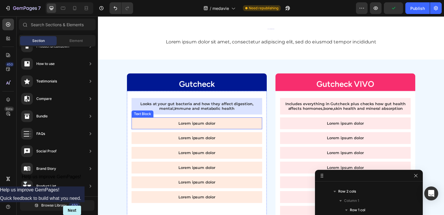
click at [158, 125] on p "Lorem ipsum dolor" at bounding box center [197, 124] width 122 height 5
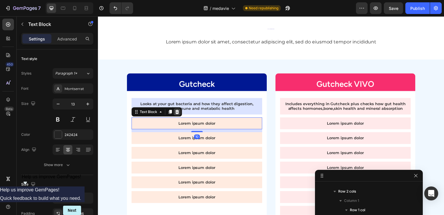
click at [179, 114] on icon at bounding box center [178, 112] width 4 height 4
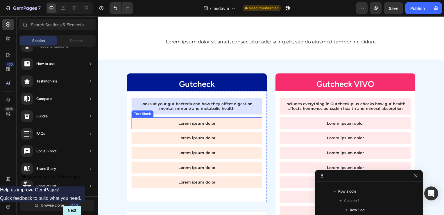
click at [168, 129] on div "Lorem ipsum dolor" at bounding box center [198, 124] width 132 height 12
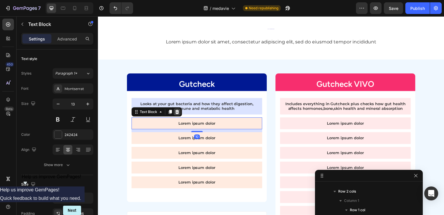
click at [178, 111] on icon at bounding box center [178, 112] width 4 height 4
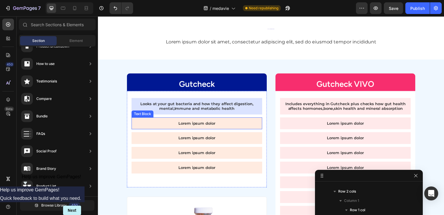
click at [165, 125] on p "Lorem ipsum dolor" at bounding box center [197, 124] width 122 height 5
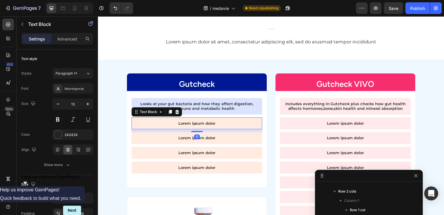
click at [181, 113] on div "Text Block" at bounding box center [157, 112] width 51 height 9
click at [176, 113] on icon at bounding box center [177, 112] width 5 height 5
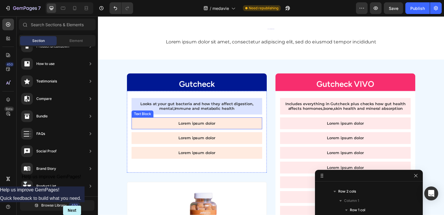
click at [168, 122] on p "Lorem ipsum dolor" at bounding box center [197, 124] width 122 height 5
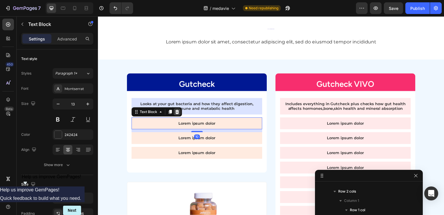
click at [177, 112] on icon at bounding box center [177, 112] width 5 height 5
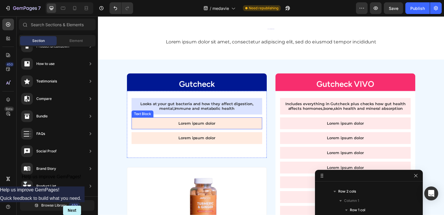
click at [166, 126] on p "Lorem ipsum dolor" at bounding box center [197, 124] width 122 height 5
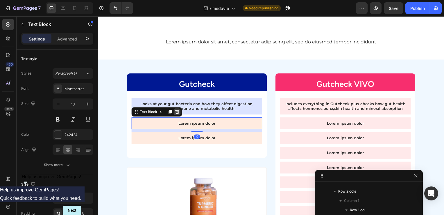
click at [179, 113] on icon at bounding box center [178, 112] width 4 height 4
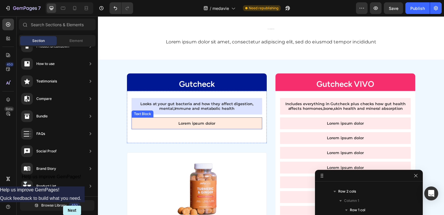
click at [172, 122] on p "Lorem ipsum dolor" at bounding box center [197, 124] width 122 height 5
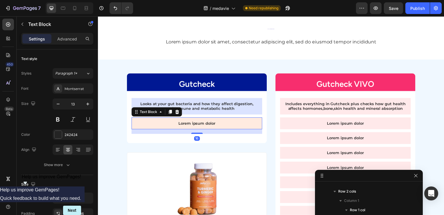
click at [176, 114] on icon at bounding box center [178, 112] width 4 height 4
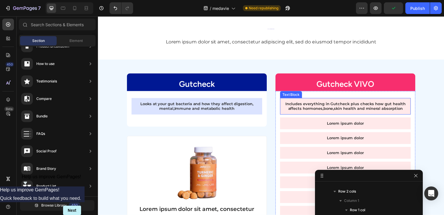
click at [327, 107] on p "Includes everything in Gutcheck plus checks how gut health affects hormones,bon…" at bounding box center [347, 107] width 122 height 10
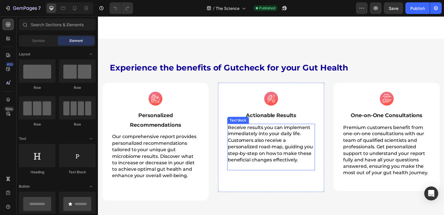
scroll to position [320, 0]
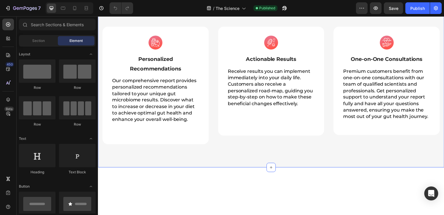
click at [255, 49] on div "Experience the benefits of Gutcheck for your Gut Health Heading Row Image Perso…" at bounding box center [272, 76] width 349 height 186
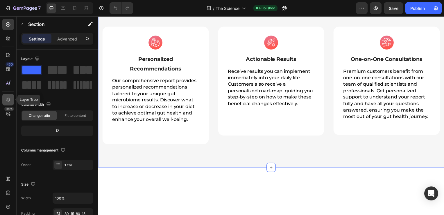
click at [10, 98] on icon at bounding box center [8, 100] width 6 height 6
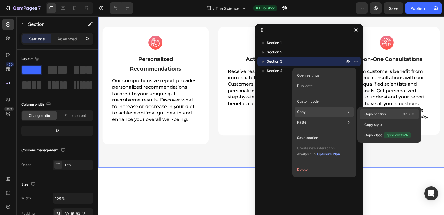
drag, startPoint x: 374, startPoint y: 115, endPoint x: 277, endPoint y: 99, distance: 98.2
click at [374, 115] on p "Copy section" at bounding box center [376, 113] width 22 height 5
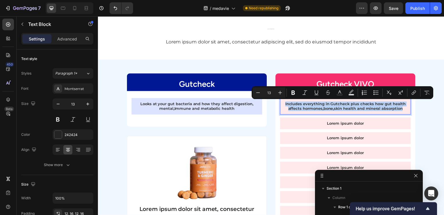
scroll to position [825, 0]
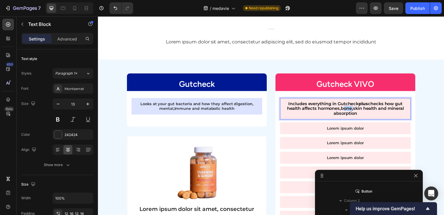
click at [339, 110] on span "Includes everything in Gutcheck plus checks how gut health affects hormones,bon…" at bounding box center [347, 109] width 118 height 15
click at [352, 109] on span "Includes everything in Gutcheck plus checks how gut health affects hormones, bo…" at bounding box center [347, 109] width 119 height 15
click at [134, 103] on div "Looks at your gut bacteria and how they affect digestion, mental,Immune and met…" at bounding box center [198, 107] width 132 height 17
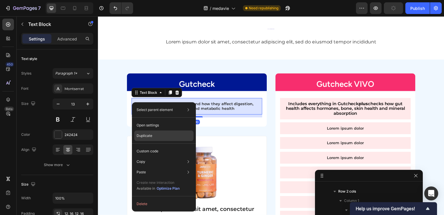
click at [143, 132] on div "Duplicate" at bounding box center [163, 135] width 59 height 10
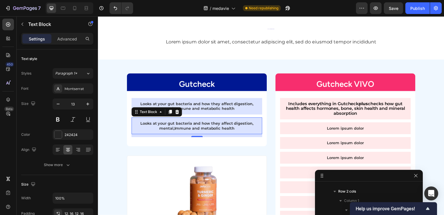
click at [179, 126] on p "Looks at your gut bacteria and how they affect digestion, mental,Immune and met…" at bounding box center [197, 127] width 122 height 10
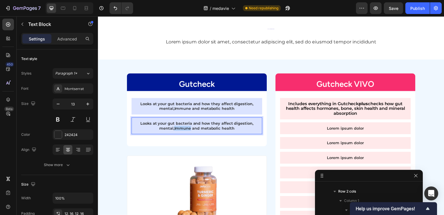
click at [179, 127] on p "Looks at your gut bacteria and how they affect digestion, mental,Immune and met…" at bounding box center [197, 127] width 122 height 10
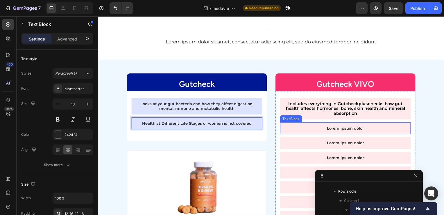
click at [335, 129] on p "Lorem ipsum dolor" at bounding box center [347, 128] width 122 height 5
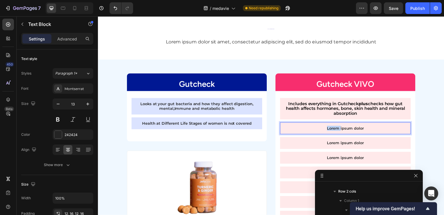
scroll to position [844, 0]
click at [335, 129] on p "Lorem ipsum dolor" at bounding box center [347, 128] width 122 height 5
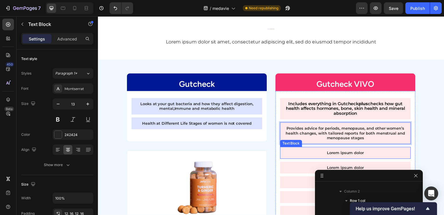
click at [287, 153] on p "Lorem ipsum dolor" at bounding box center [347, 153] width 122 height 5
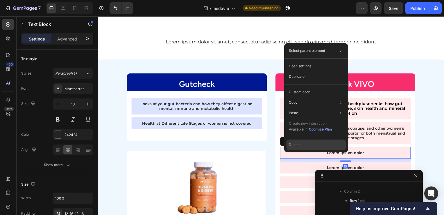
click at [300, 146] on button "Delete" at bounding box center [316, 144] width 59 height 10
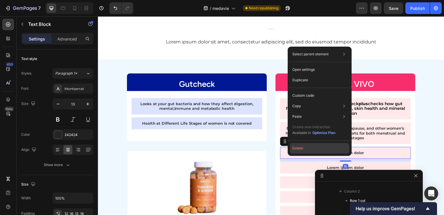
drag, startPoint x: 295, startPoint y: 149, endPoint x: 197, endPoint y: 137, distance: 98.8
click at [295, 149] on button "Delete" at bounding box center [319, 148] width 59 height 10
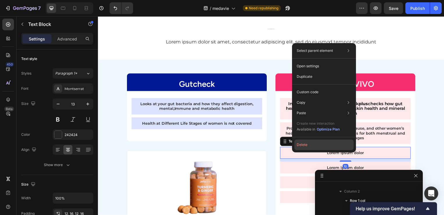
click at [302, 147] on button "Delete" at bounding box center [324, 144] width 59 height 10
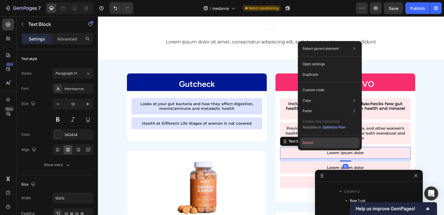
click at [308, 142] on button "Delete" at bounding box center [329, 142] width 59 height 10
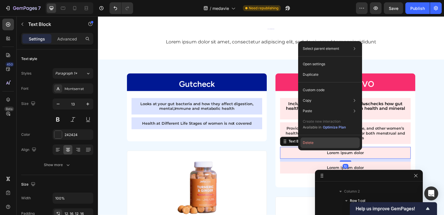
click at [311, 143] on button "Delete" at bounding box center [330, 142] width 59 height 10
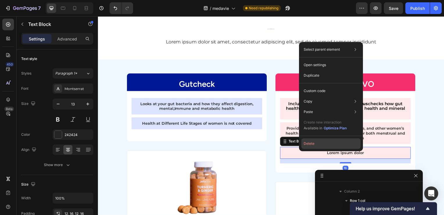
click at [308, 144] on button "Delete" at bounding box center [330, 143] width 59 height 10
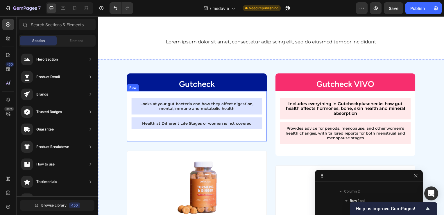
click at [146, 136] on div "Looks at your gut bacteria and how they affect digestion, mental,Immune and met…" at bounding box center [197, 117] width 141 height 51
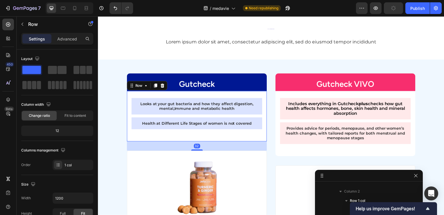
scroll to position [686, 0]
click at [65, 38] on p "Advanced" at bounding box center [67, 39] width 20 height 6
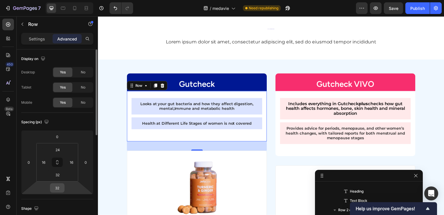
click at [56, 186] on input "32" at bounding box center [57, 187] width 12 height 9
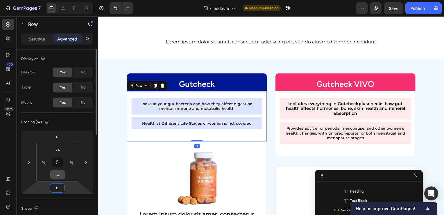
type input "32"
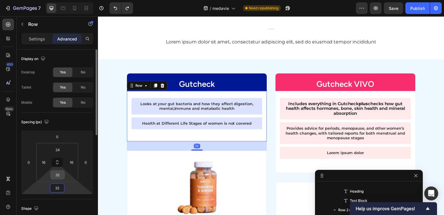
click at [60, 172] on input "32" at bounding box center [58, 174] width 12 height 9
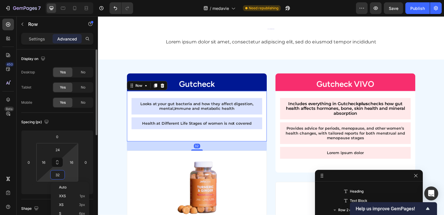
type input "0"
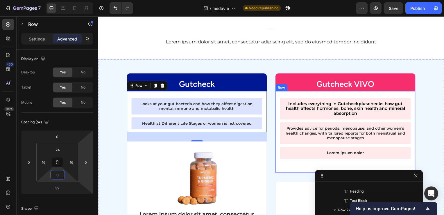
click at [283, 165] on div "Includes everything in Gutcheck plus checks how gut health affects hormones, bo…" at bounding box center [347, 133] width 141 height 82
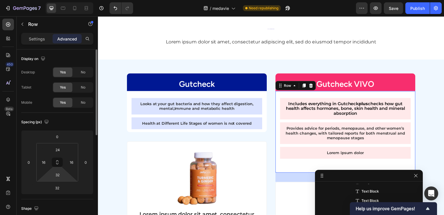
click at [55, 0] on html "7 Version history / medavie Need republishing Preview Save Publish 450 Beta Sec…" at bounding box center [222, 0] width 444 height 0
type input "0"
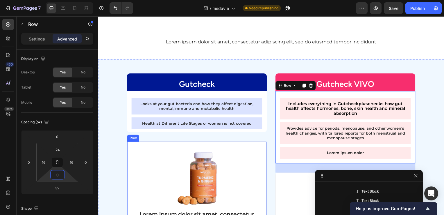
click at [152, 146] on div "Image Lorem ipsum dolor sit amet, consectetur Text Block Lorem ipsum dolor Text…" at bounding box center [197, 199] width 141 height 115
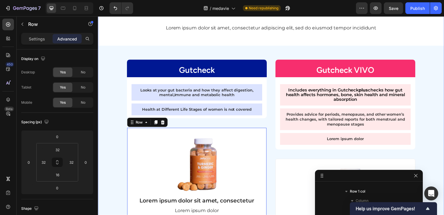
scroll to position [640, 0]
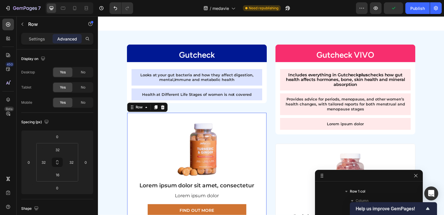
click at [185, 115] on div "Image Lorem ipsum dolor sit amet, consectetur Text Block Lorem ipsum dolor Text…" at bounding box center [197, 170] width 141 height 115
click at [58, 150] on input "32" at bounding box center [58, 149] width 12 height 9
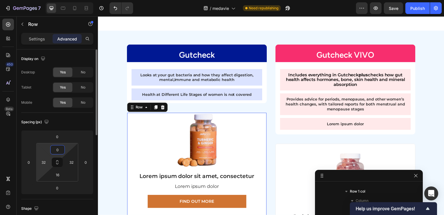
drag, startPoint x: 59, startPoint y: 148, endPoint x: 40, endPoint y: 149, distance: 19.8
click at [40, 149] on div "0 32 16 32" at bounding box center [57, 162] width 42 height 38
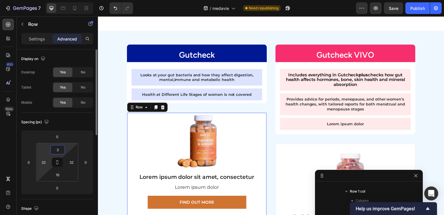
type input "32"
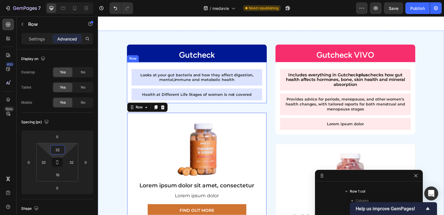
click at [233, 103] on div "Looks at your gut bacteria and how they affect digestion, mental,Immune and met…" at bounding box center [198, 86] width 132 height 35
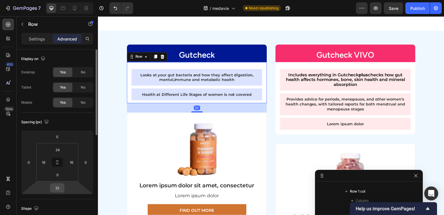
click at [55, 185] on input "32" at bounding box center [57, 187] width 12 height 9
type input "0"
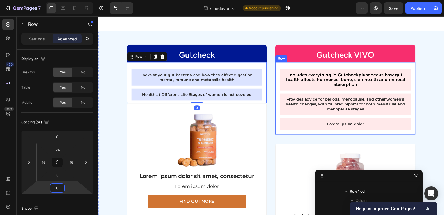
click at [311, 135] on div "Includes everything in Gutcheck plus checks how gut health affects hormones, bo…" at bounding box center [347, 102] width 132 height 66
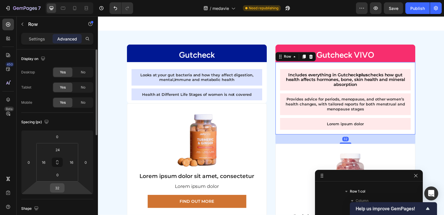
click at [56, 187] on input "32" at bounding box center [57, 187] width 12 height 9
type input "0"
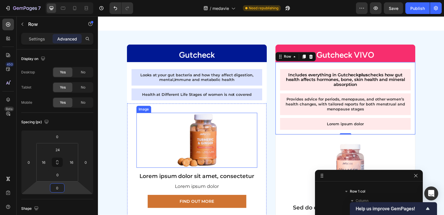
click at [188, 139] on img at bounding box center [198, 140] width 46 height 55
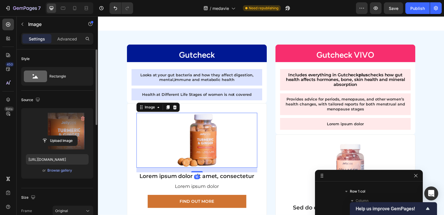
click at [67, 122] on label at bounding box center [57, 131] width 63 height 37
click at [67, 135] on input "file" at bounding box center [57, 140] width 40 height 10
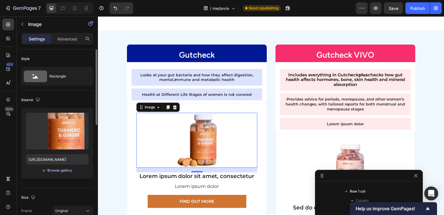
click at [58, 169] on div "Browse gallery" at bounding box center [59, 169] width 25 height 5
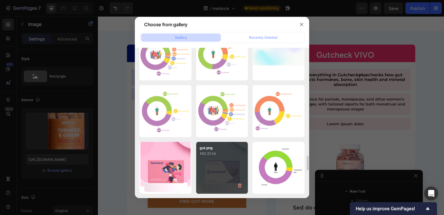
scroll to position [1187, 0]
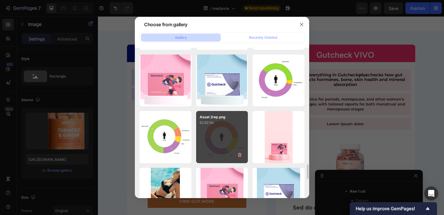
click at [0, 0] on div "gut.png 482.32 kb" at bounding box center [0, 0] width 0 height 0
type input "[URL][DOMAIN_NAME]"
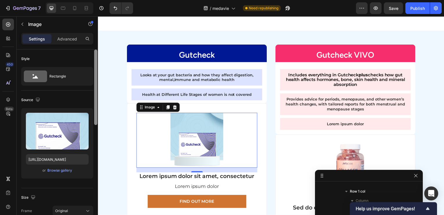
scroll to position [29, 0]
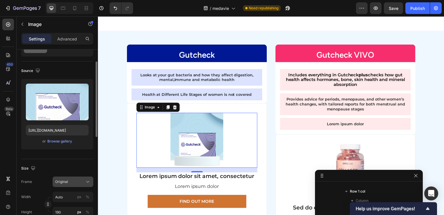
click at [74, 179] on div "Original" at bounding box center [69, 181] width 28 height 5
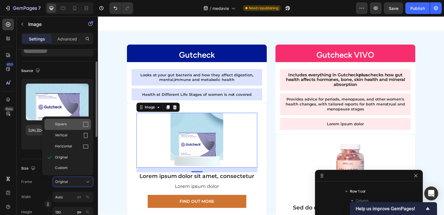
click at [88, 125] on icon at bounding box center [86, 124] width 6 height 6
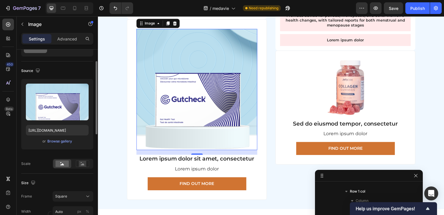
scroll to position [727, 0]
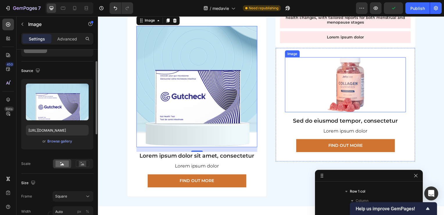
click at [359, 84] on img at bounding box center [348, 85] width 38 height 55
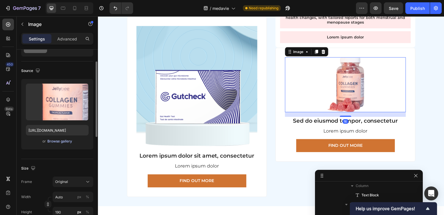
click at [60, 140] on div "Browse gallery" at bounding box center [59, 140] width 25 height 5
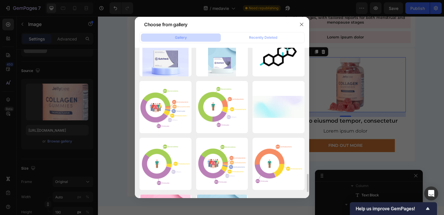
scroll to position [1134, 0]
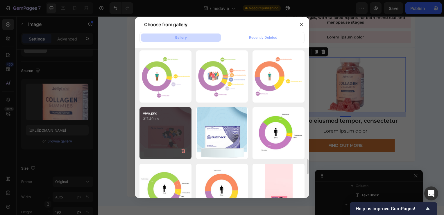
click at [170, 126] on div "vivo.png 317.40 kb" at bounding box center [166, 133] width 52 height 52
type input "[URL][DOMAIN_NAME]"
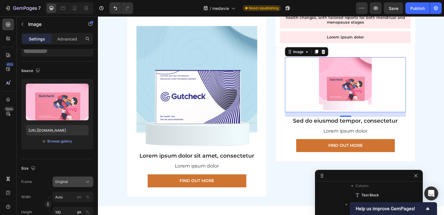
click at [78, 182] on div "Original" at bounding box center [69, 181] width 28 height 5
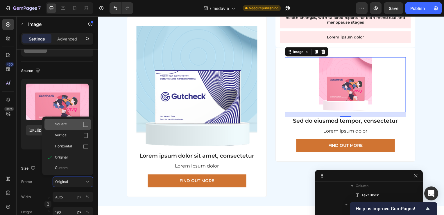
click at [63, 126] on span "Square" at bounding box center [61, 124] width 12 height 6
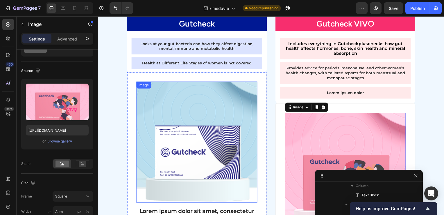
scroll to position [669, 0]
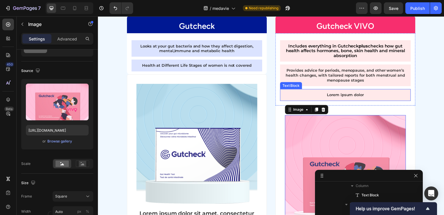
click at [286, 93] on div "Lorem ipsum dolor" at bounding box center [347, 96] width 132 height 12
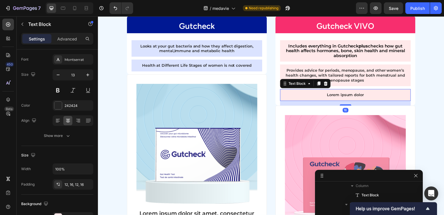
scroll to position [0, 0]
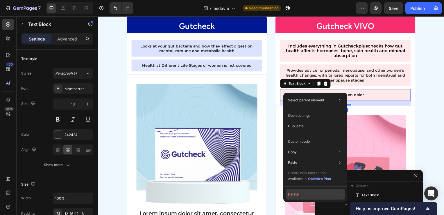
click at [294, 194] on button "Delete" at bounding box center [315, 194] width 59 height 10
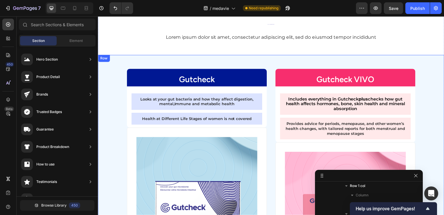
scroll to position [581, 0]
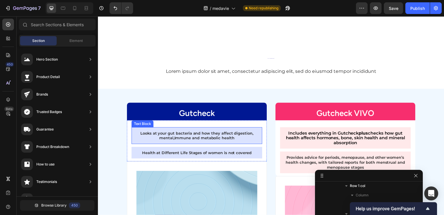
click at [202, 135] on p "Looks at your gut bacteria and how they affect digestion, mental,Immune and met…" at bounding box center [197, 136] width 122 height 10
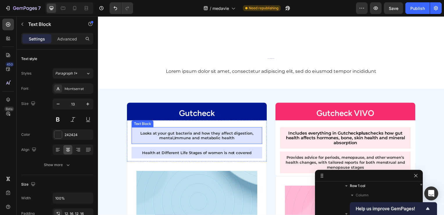
scroll to position [704, 0]
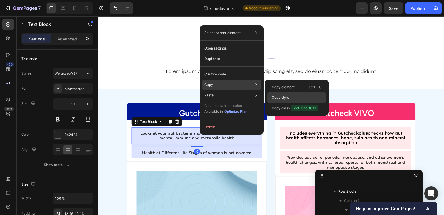
drag, startPoint x: 297, startPoint y: 98, endPoint x: 200, endPoint y: 105, distance: 97.0
click at [297, 98] on div "Copy style" at bounding box center [296, 97] width 59 height 10
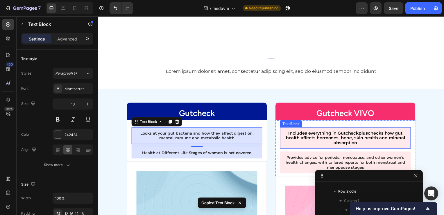
click at [304, 138] on span "Includes everything in Gutcheck plus checks how gut health affects hormones, bo…" at bounding box center [347, 138] width 120 height 15
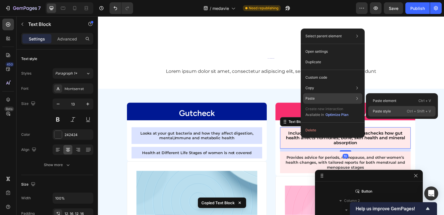
click at [407, 110] on p "Ctrl + Shift + V" at bounding box center [419, 111] width 24 height 6
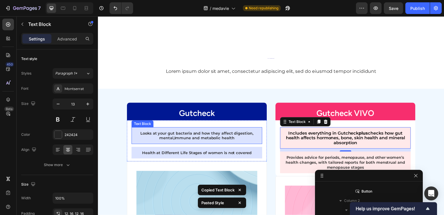
click at [177, 138] on p "Looks at your gut bacteria and how they affect digestion, mental,Immune and met…" at bounding box center [197, 136] width 122 height 10
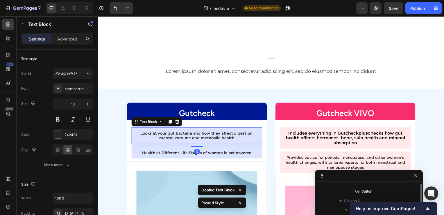
scroll to position [704, 0]
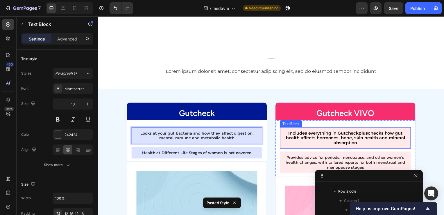
click at [318, 138] on span "Includes everything in Gutcheck plus checks how gut health affects hormones, bo…" at bounding box center [347, 138] width 120 height 15
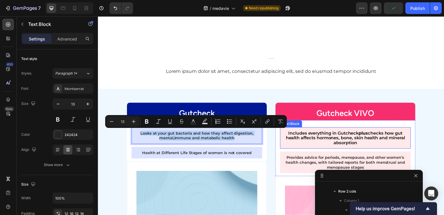
click at [331, 140] on span "Includes everything in Gutcheck plus checks how gut health affects hormones, bo…" at bounding box center [347, 138] width 120 height 15
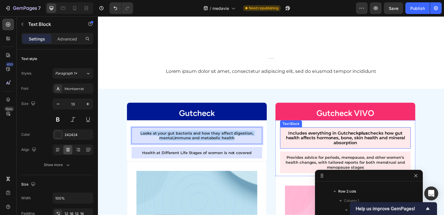
scroll to position [834, 0]
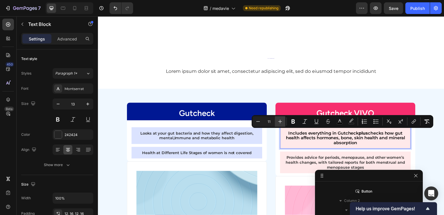
click at [278, 122] on icon "Editor contextual toolbar" at bounding box center [280, 121] width 6 height 6
type input "13"
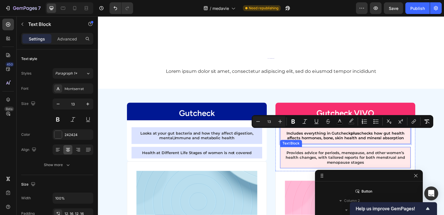
click at [322, 160] on p "Provides advice for periods, menopause, and other women’s health changes, with …" at bounding box center [347, 158] width 122 height 15
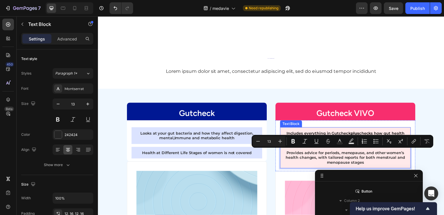
click at [312, 135] on span "Includes everything in Gutcheck plus checks how gut health affects hormones, bo…" at bounding box center [347, 136] width 119 height 10
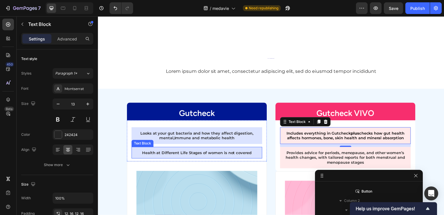
click at [245, 151] on p "Health at Different Life Stages of women is not covered" at bounding box center [197, 153] width 122 height 5
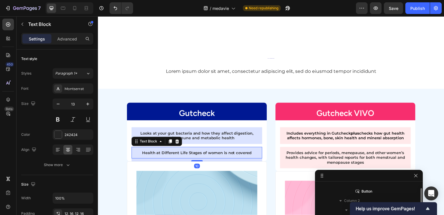
scroll to position [713, 0]
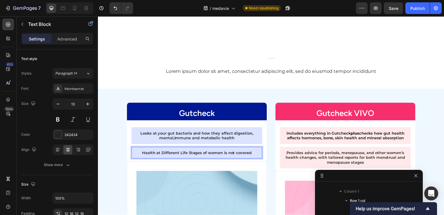
click at [222, 153] on p "Health at Different Life Stages of women is not covered" at bounding box center [197, 153] width 122 height 5
click at [180, 156] on p "Health at Different Life Stages of women is not covered" at bounding box center [197, 153] width 122 height 5
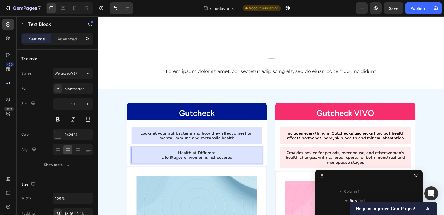
click at [204, 159] on p "Life Stages of women is not covered" at bounding box center [197, 158] width 122 height 5
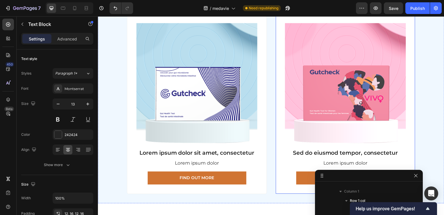
scroll to position [756, 0]
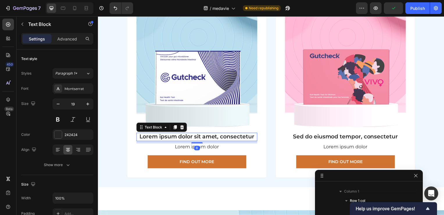
click at [179, 137] on p "Lorem ipsum dolor sit amet, consectetur" at bounding box center [197, 137] width 121 height 7
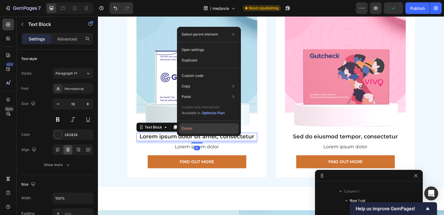
click at [189, 129] on button "Delete" at bounding box center [208, 128] width 59 height 10
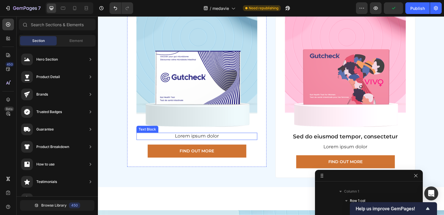
click at [190, 135] on p "Lorem ipsum dolor" at bounding box center [197, 137] width 121 height 6
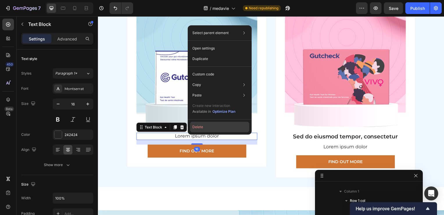
click at [202, 126] on button "Delete" at bounding box center [219, 127] width 59 height 10
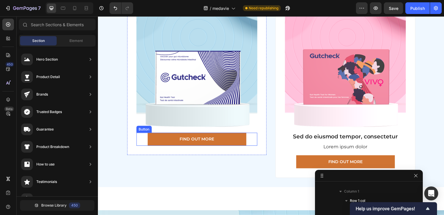
click at [249, 139] on div "Find Out More Button" at bounding box center [198, 139] width 122 height 13
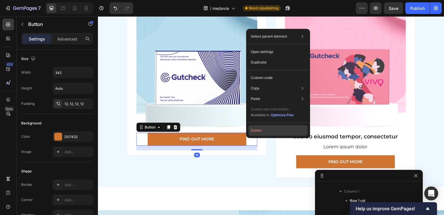
click at [255, 132] on button "Delete" at bounding box center [278, 130] width 59 height 10
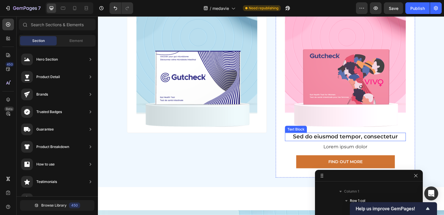
click at [308, 134] on p "Sed do eiusmod tempor, consectetur" at bounding box center [347, 137] width 121 height 7
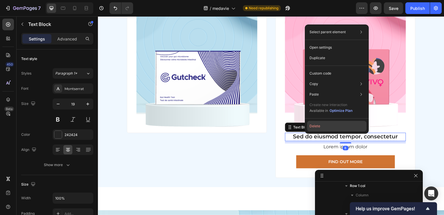
click at [314, 128] on button "Delete" at bounding box center [336, 126] width 59 height 10
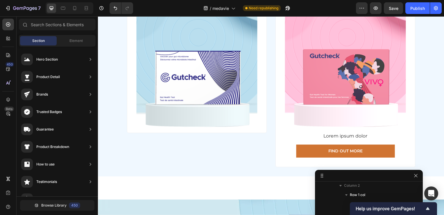
scroll to position [821, 0]
click at [322, 134] on p "Lorem ipsum dolor" at bounding box center [347, 137] width 121 height 6
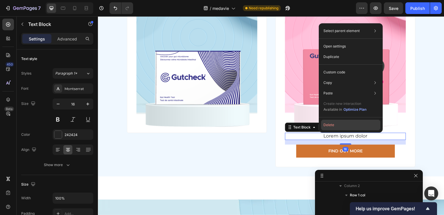
click at [328, 124] on button "Delete" at bounding box center [350, 124] width 59 height 10
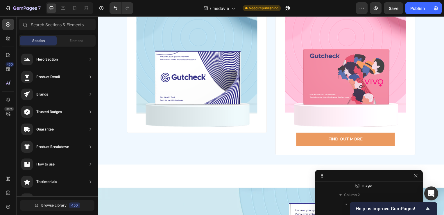
scroll to position [812, 0]
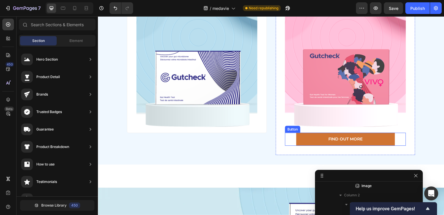
click at [291, 139] on div "Find Out More Button" at bounding box center [347, 139] width 122 height 13
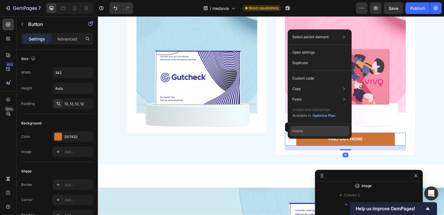
click at [302, 131] on button "Delete" at bounding box center [319, 131] width 59 height 10
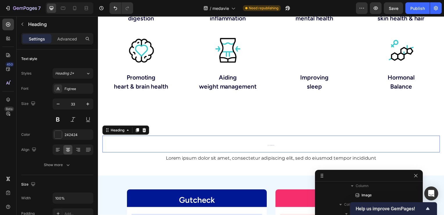
scroll to position [620, 0]
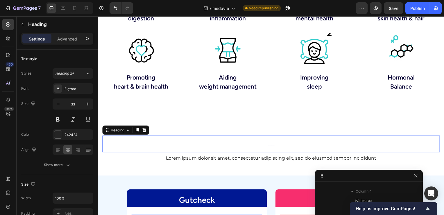
click at [228, 144] on h2 "Is Gutcheck or [PERSON_NAME] VIVO for me?" at bounding box center [272, 144] width 340 height 17
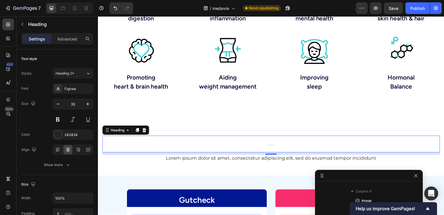
click at [228, 144] on h2 "Is Gutcheck or [PERSON_NAME] VIVO for me?" at bounding box center [272, 144] width 340 height 17
click at [228, 144] on p "Is Gutcheck or [PERSON_NAME] VIVO for me?" at bounding box center [272, 145] width 339 height 16
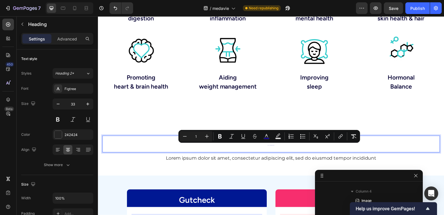
click at [201, 137] on input "1" at bounding box center [196, 136] width 12 height 7
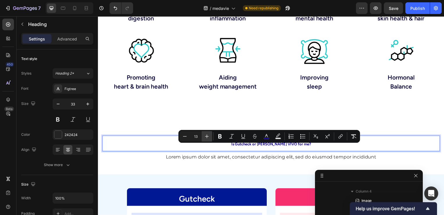
click at [207, 136] on icon "Editor contextual toolbar" at bounding box center [207, 136] width 4 height 4
click at [199, 137] on input "14" at bounding box center [196, 136] width 12 height 7
type input "33"
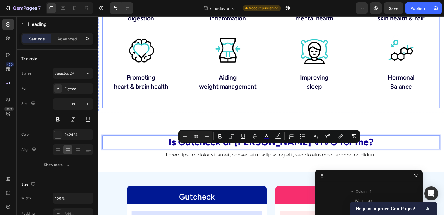
click at [163, 103] on div "Is Gutcheck or [PERSON_NAME] VIVO for me? Heading [PERSON_NAME] is for anyone w…" at bounding box center [272, 13] width 340 height 189
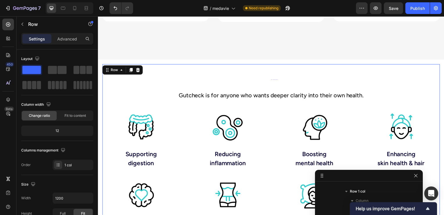
scroll to position [262, 0]
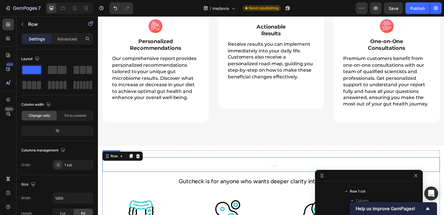
click at [275, 168] on h2 "Is Gutcheck or [PERSON_NAME] VIVO for me?" at bounding box center [275, 166] width 333 height 15
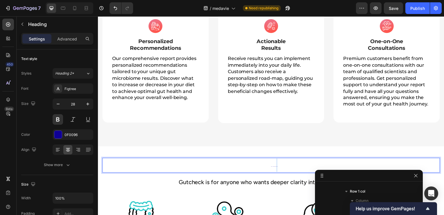
click at [275, 168] on h2 "Is Gutcheck or [PERSON_NAME] VIVO for me?" at bounding box center [275, 166] width 333 height 15
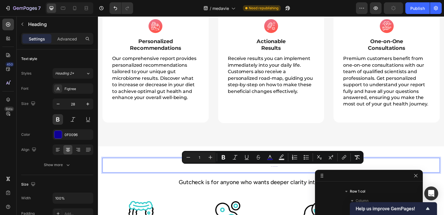
click at [198, 158] on input "1" at bounding box center [200, 157] width 12 height 7
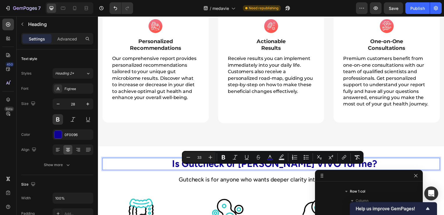
click at [204, 158] on input "33" at bounding box center [200, 157] width 12 height 7
type input "28"
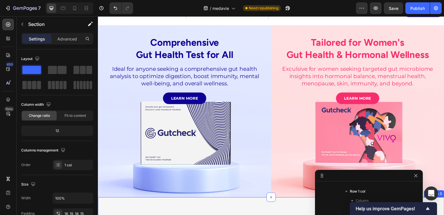
scroll to position [174, 0]
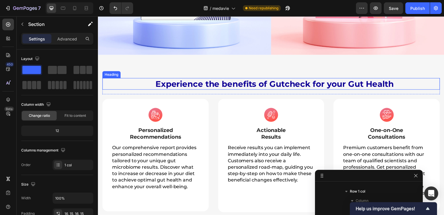
click at [222, 83] on span "Experience the benefits of Gutcheck for your Gut Health" at bounding box center [276, 84] width 240 height 10
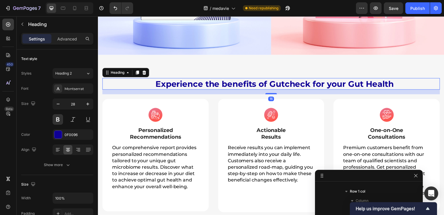
scroll to position [99, 0]
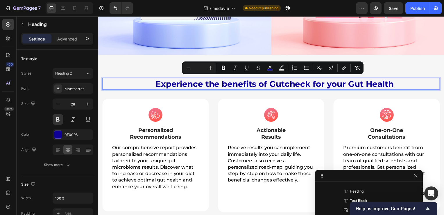
click at [200, 68] on input "Editor contextual toolbar" at bounding box center [200, 67] width 12 height 7
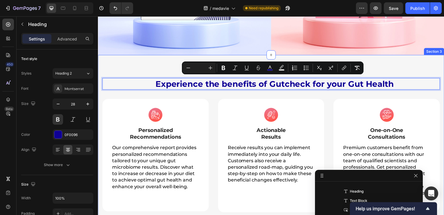
click at [148, 64] on div "Experience the benefits of Gutcheck for your Gut Health Heading 16 Row Image Pe…" at bounding box center [272, 145] width 349 height 181
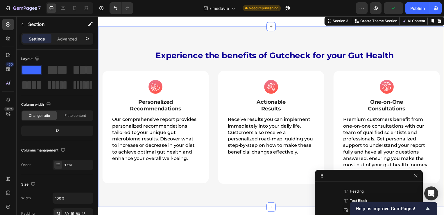
scroll to position [320, 0]
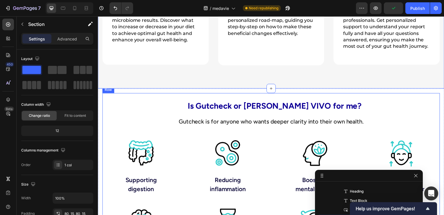
click at [239, 111] on span "Is Gutcheck or [PERSON_NAME] VIVO for me?" at bounding box center [275, 106] width 175 height 10
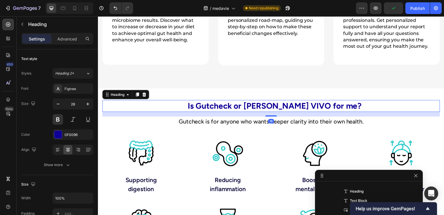
scroll to position [323, 0]
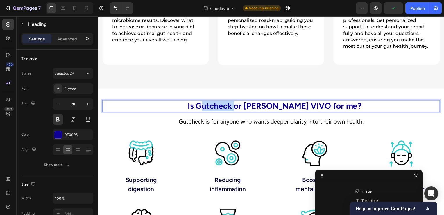
click at [218, 107] on span "Is Gutcheck or [PERSON_NAME] VIVO for me?" at bounding box center [275, 106] width 175 height 10
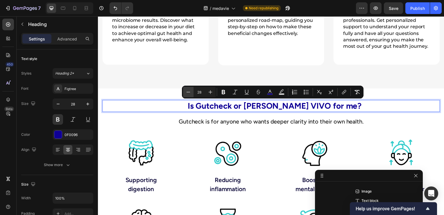
drag, startPoint x: 202, startPoint y: 92, endPoint x: 192, endPoint y: 89, distance: 10.4
click at [192, 89] on div "Minus 28 Plus" at bounding box center [199, 92] width 33 height 10
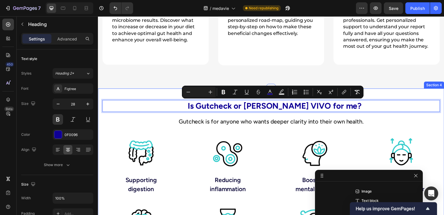
click at [152, 91] on div "Is Gutcheck or [PERSON_NAME] VIVO for me? Heading 16 [PERSON_NAME] is for anyon…" at bounding box center [272, 186] width 349 height 195
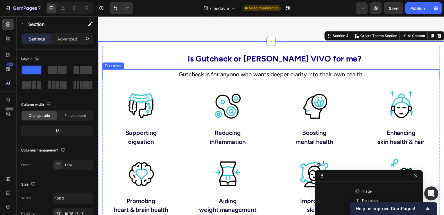
scroll to position [494, 0]
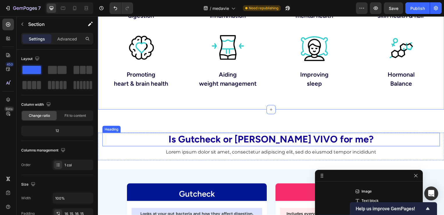
click at [218, 140] on span "Is Gutcheck or [PERSON_NAME] VIVO for me?" at bounding box center [272, 139] width 207 height 11
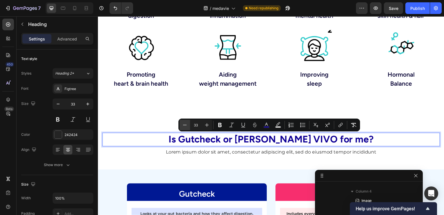
drag, startPoint x: 200, startPoint y: 125, endPoint x: 184, endPoint y: 124, distance: 16.6
click at [184, 124] on div "Minus 33 Plus" at bounding box center [196, 124] width 33 height 10
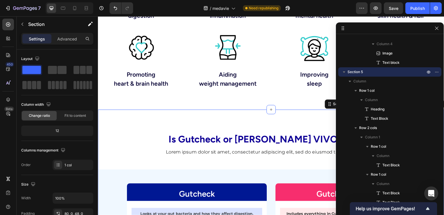
drag, startPoint x: 351, startPoint y: 177, endPoint x: 374, endPoint y: 23, distance: 156.0
